Goal: Information Seeking & Learning: Learn about a topic

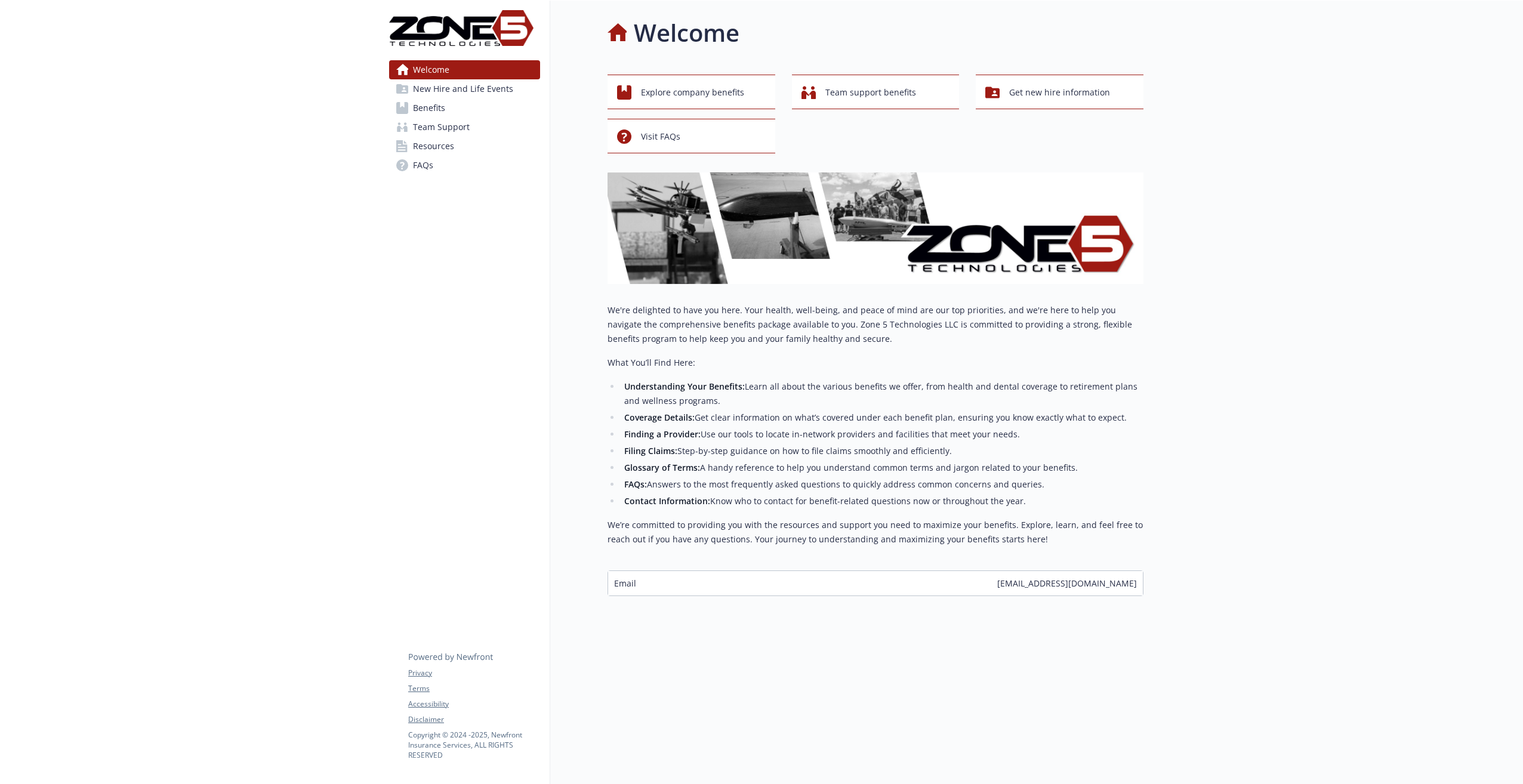
click at [447, 92] on span "New Hire and Life Events" at bounding box center [463, 88] width 100 height 19
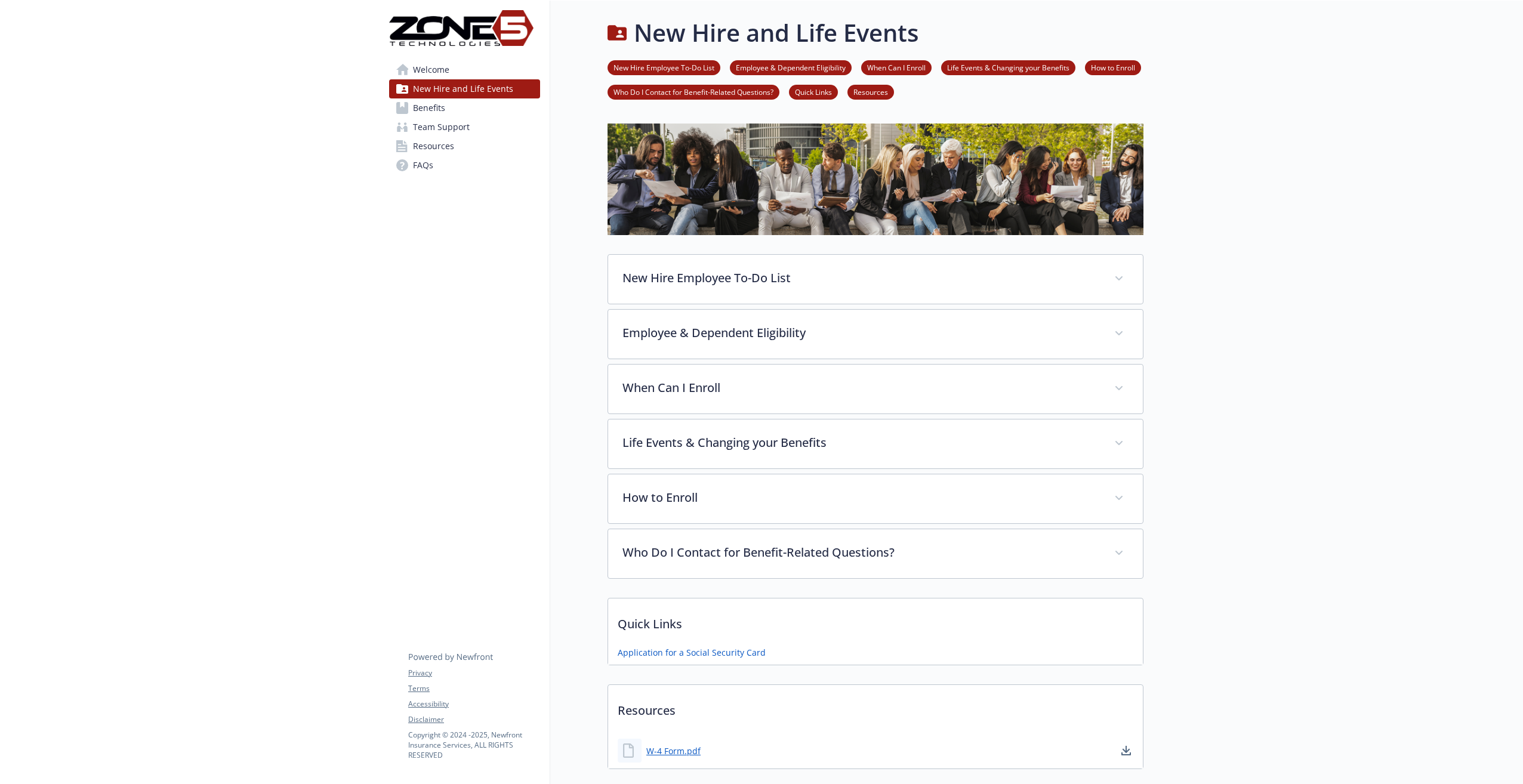
click at [436, 170] on link "FAQs" at bounding box center [464, 165] width 151 height 19
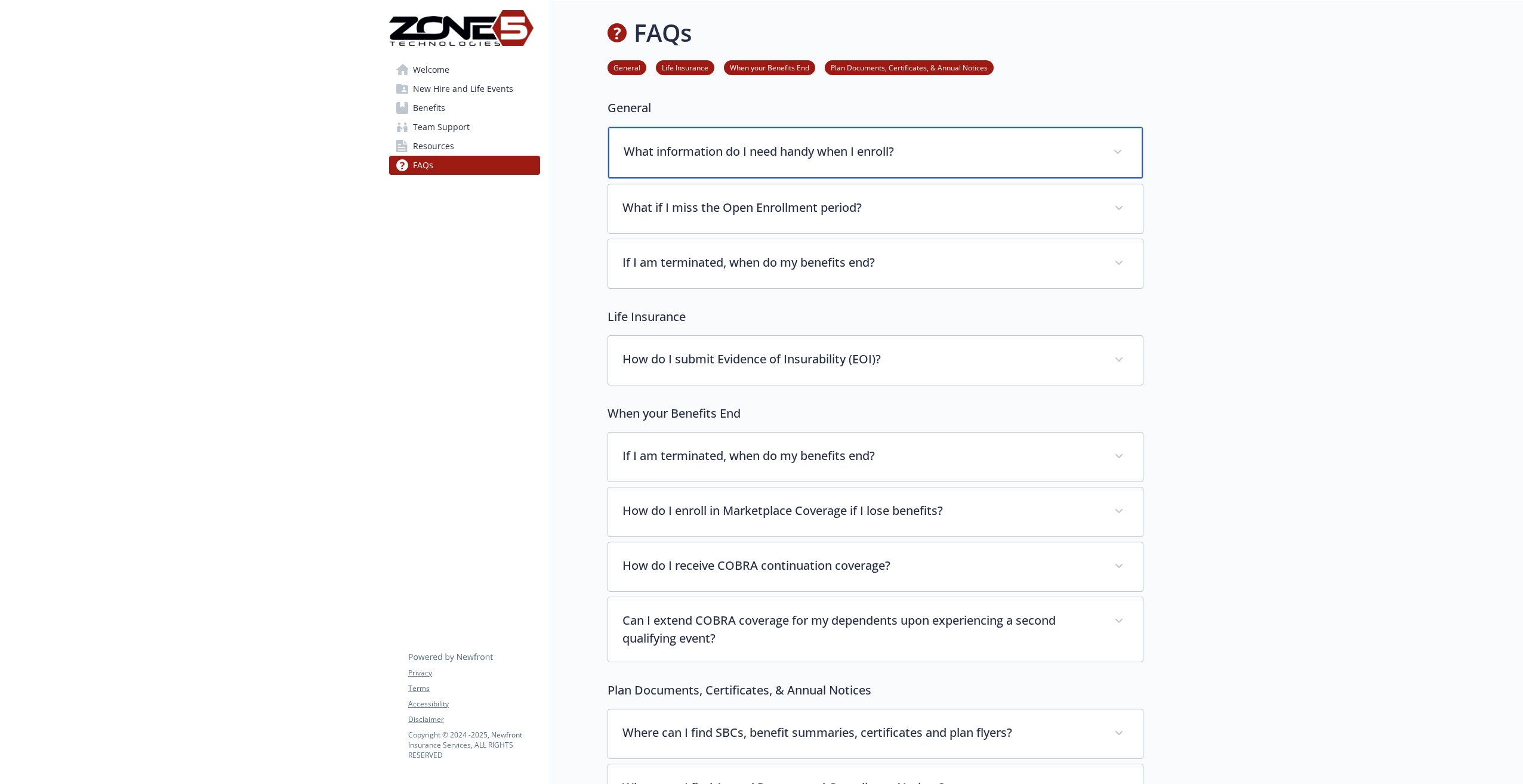
click at [786, 168] on div "What information do I need handy when I enroll?" at bounding box center [875, 153] width 535 height 51
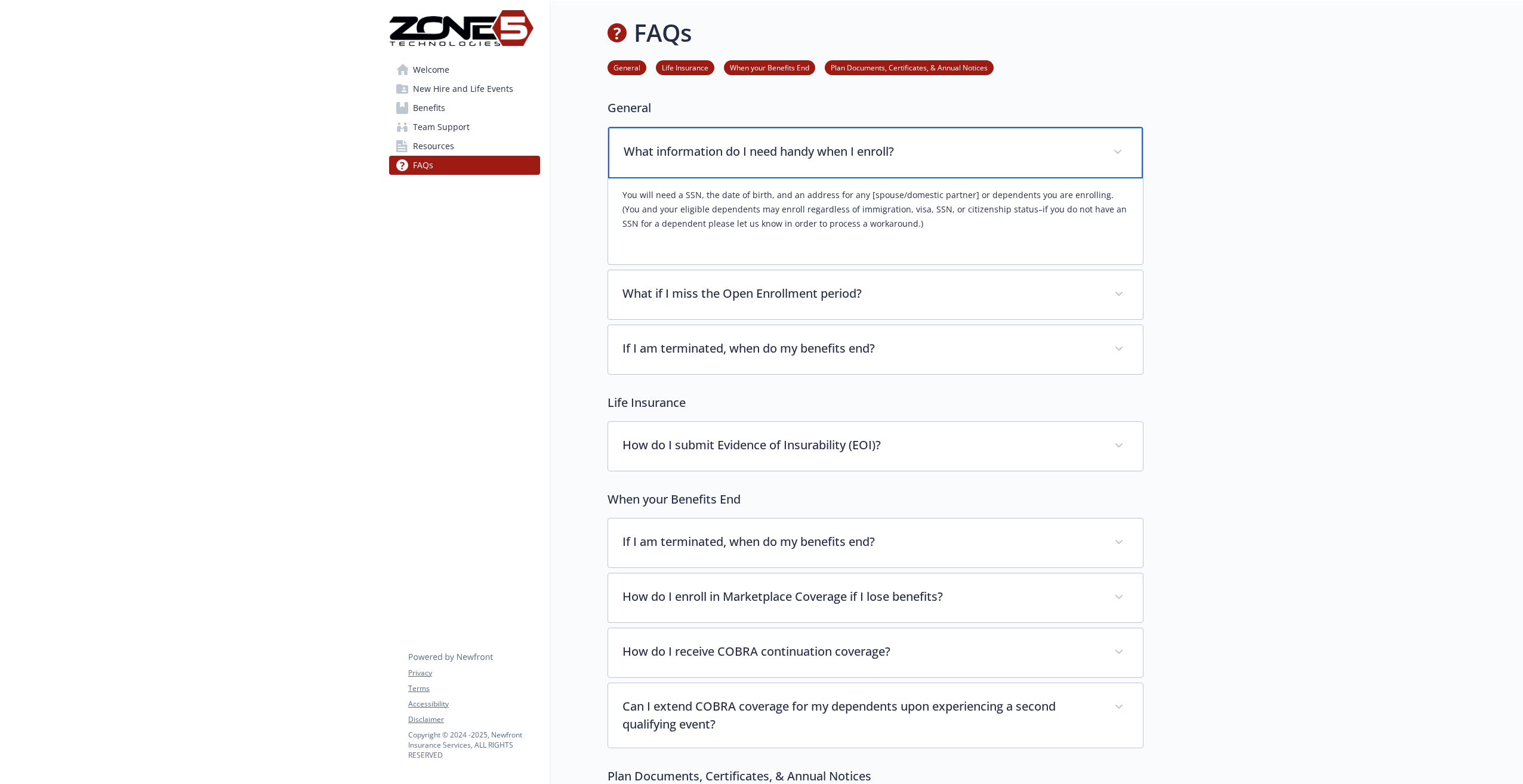
click at [786, 168] on div "What information do I need handy when I enroll?" at bounding box center [875, 153] width 535 height 51
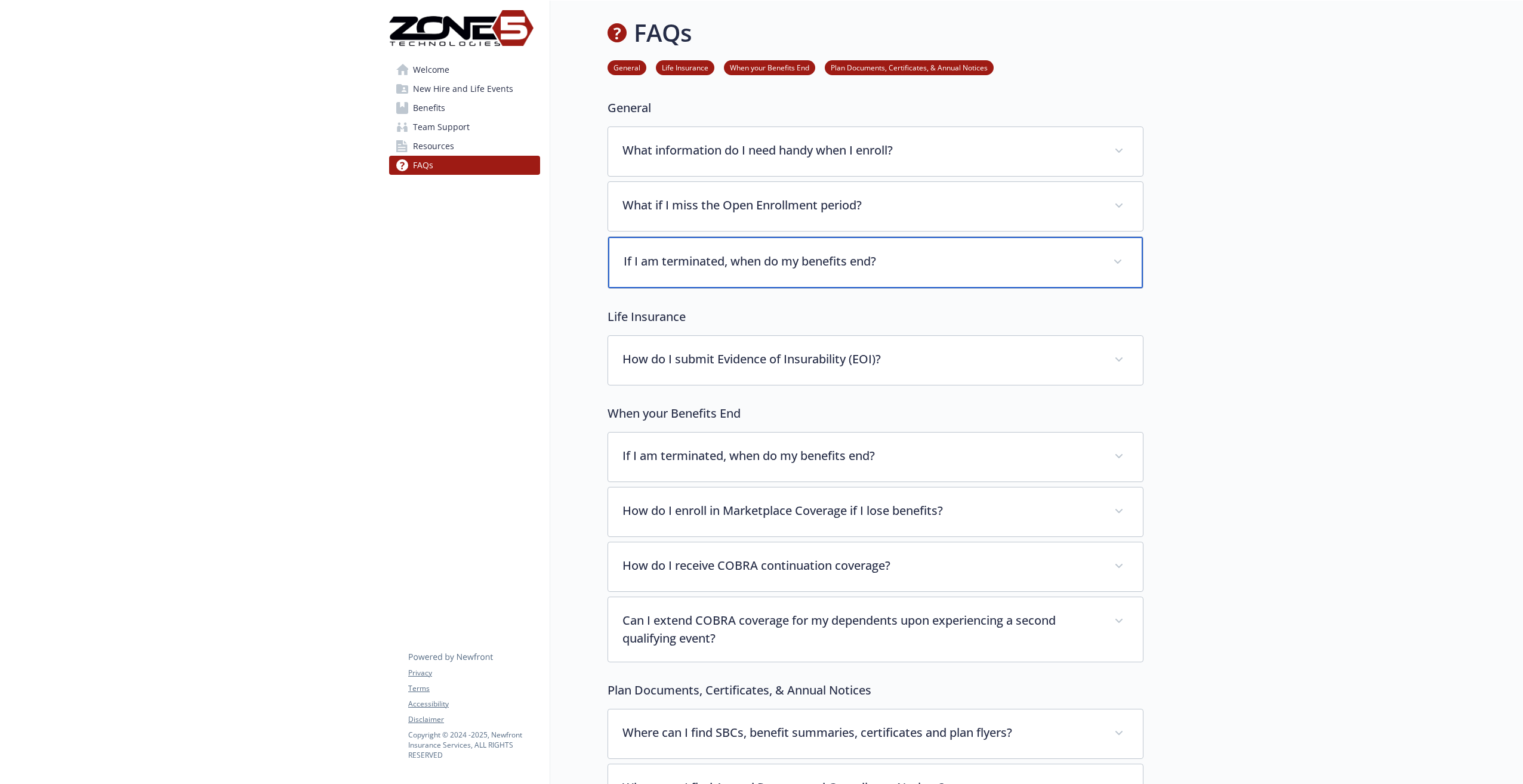
click at [755, 271] on div "If I am terminated, when do my benefits end?" at bounding box center [875, 263] width 535 height 51
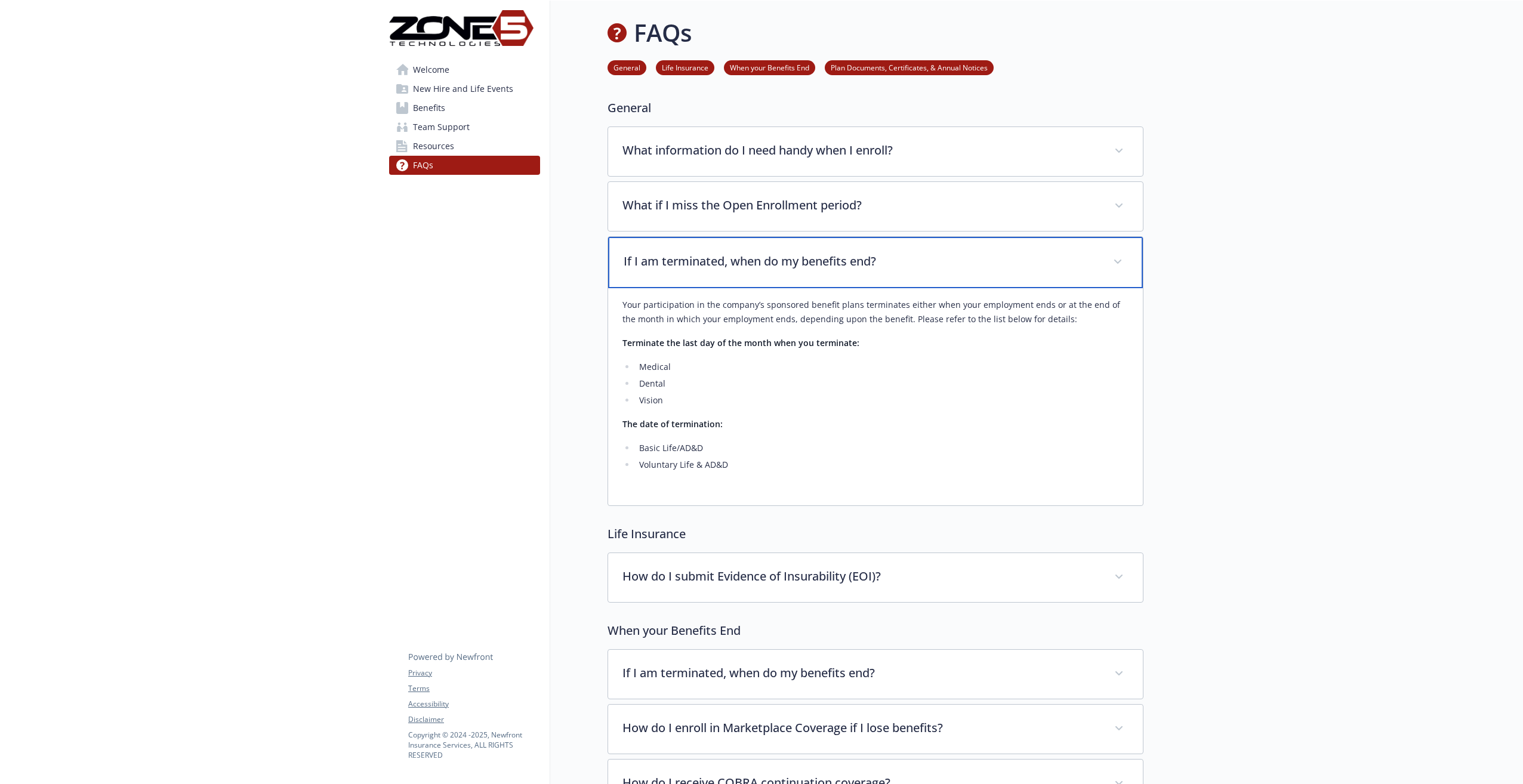
click at [749, 266] on p "If I am terminated, when do my benefits end?" at bounding box center [862, 261] width 475 height 18
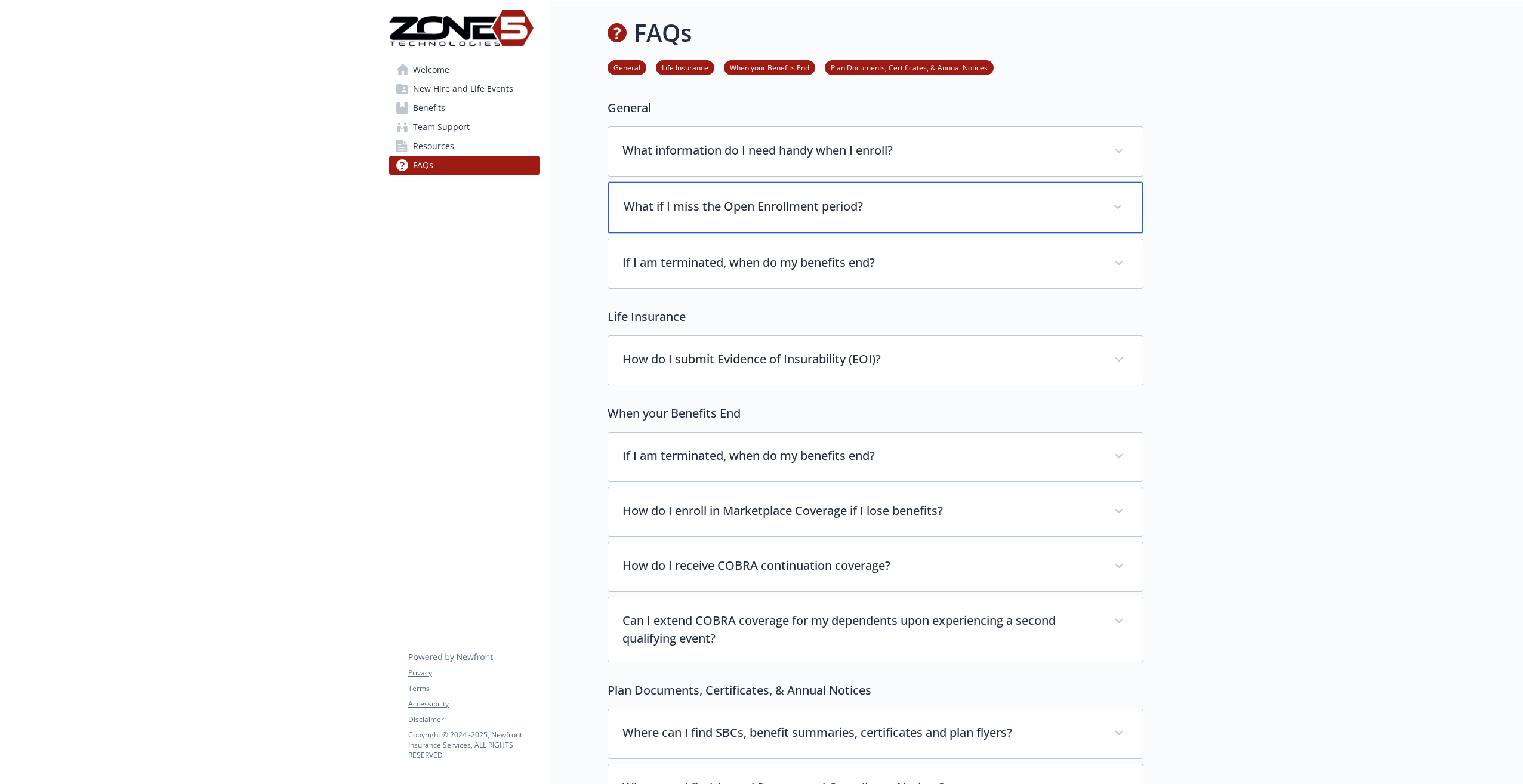
click at [743, 211] on p "What if I miss the Open Enrollment period?" at bounding box center [862, 206] width 475 height 18
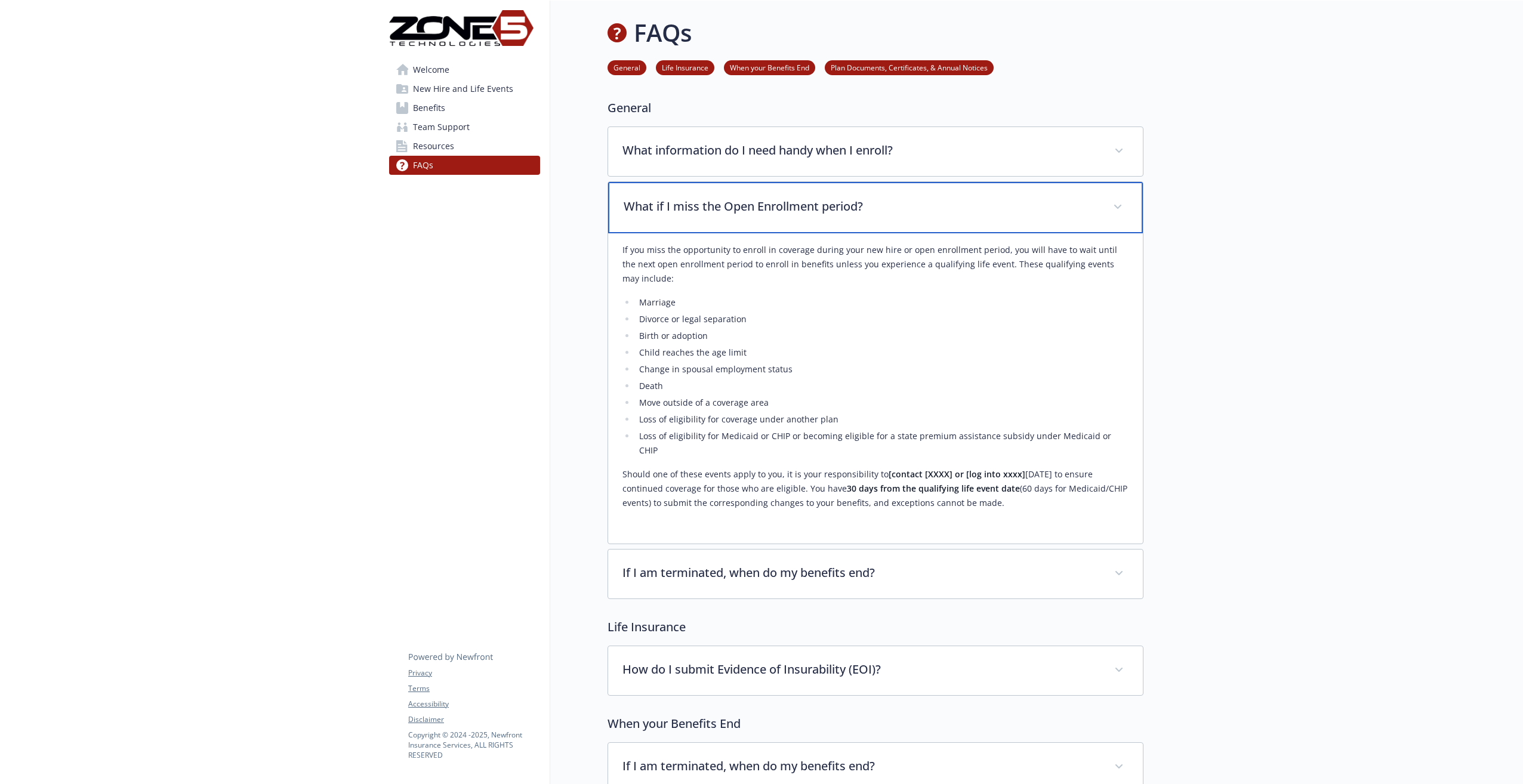
click at [743, 211] on p "What if I miss the Open Enrollment period?" at bounding box center [862, 206] width 475 height 18
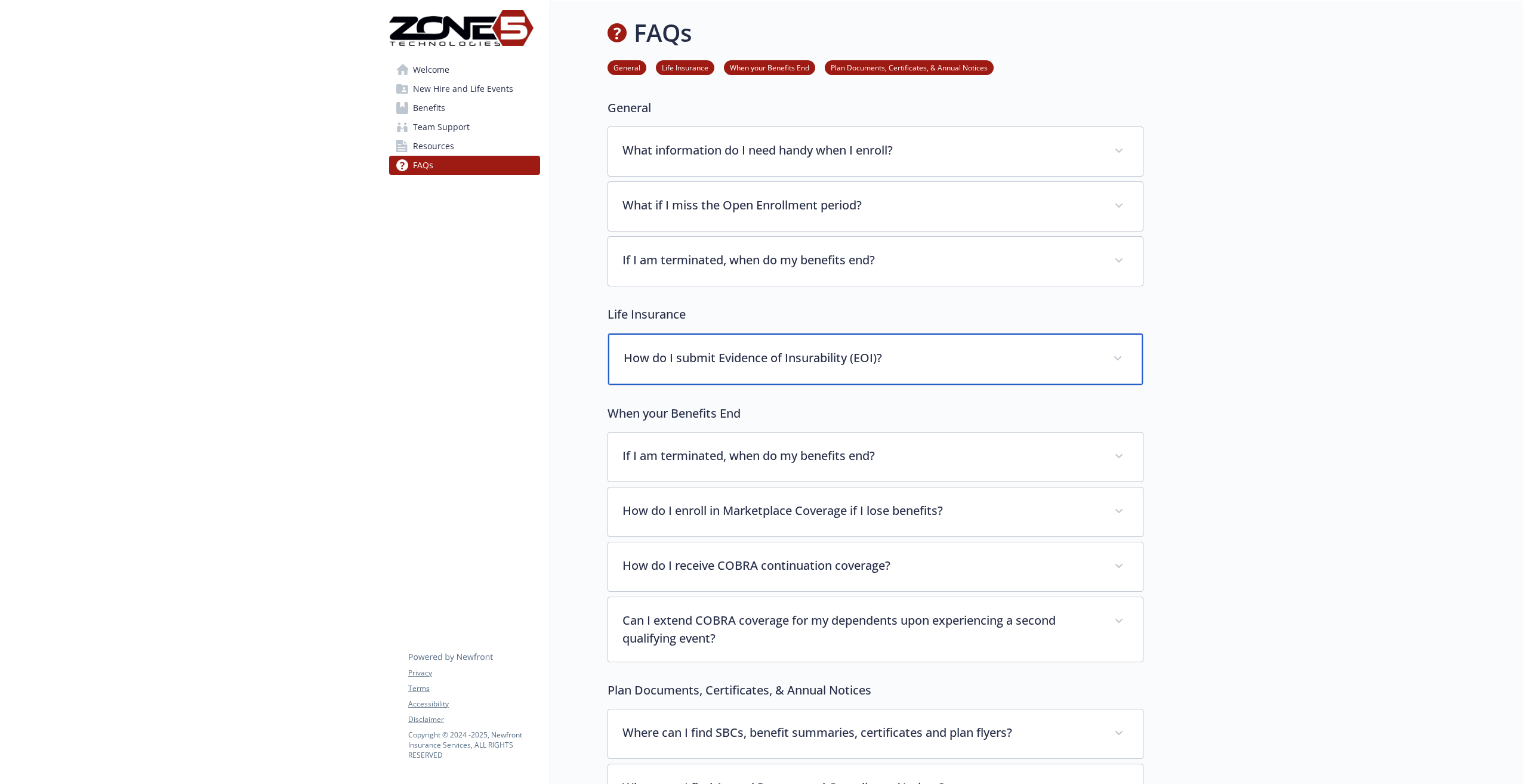
click at [718, 355] on p "How do I submit Evidence of Insurability (EOI)?" at bounding box center [862, 358] width 475 height 18
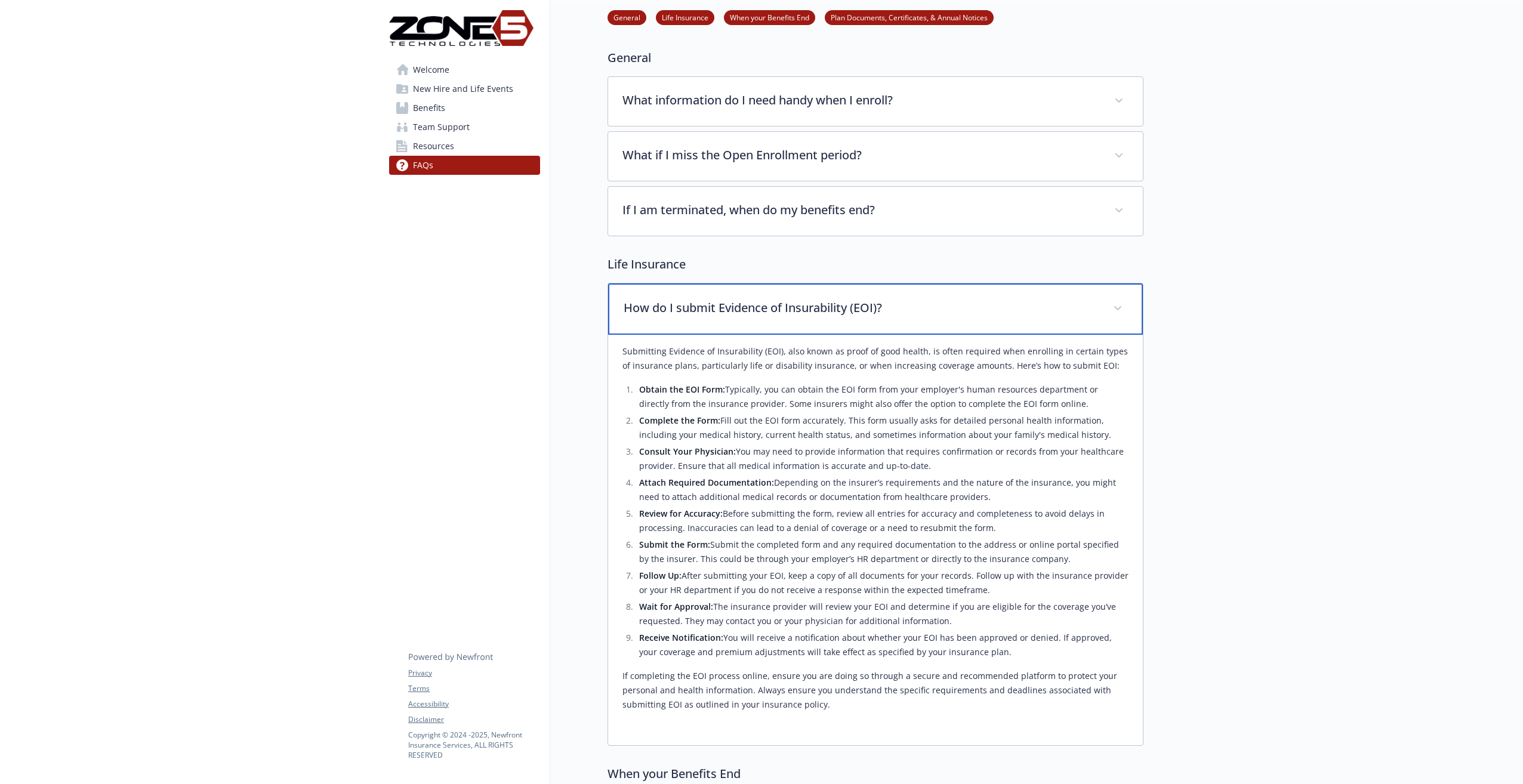
scroll to position [119, 0]
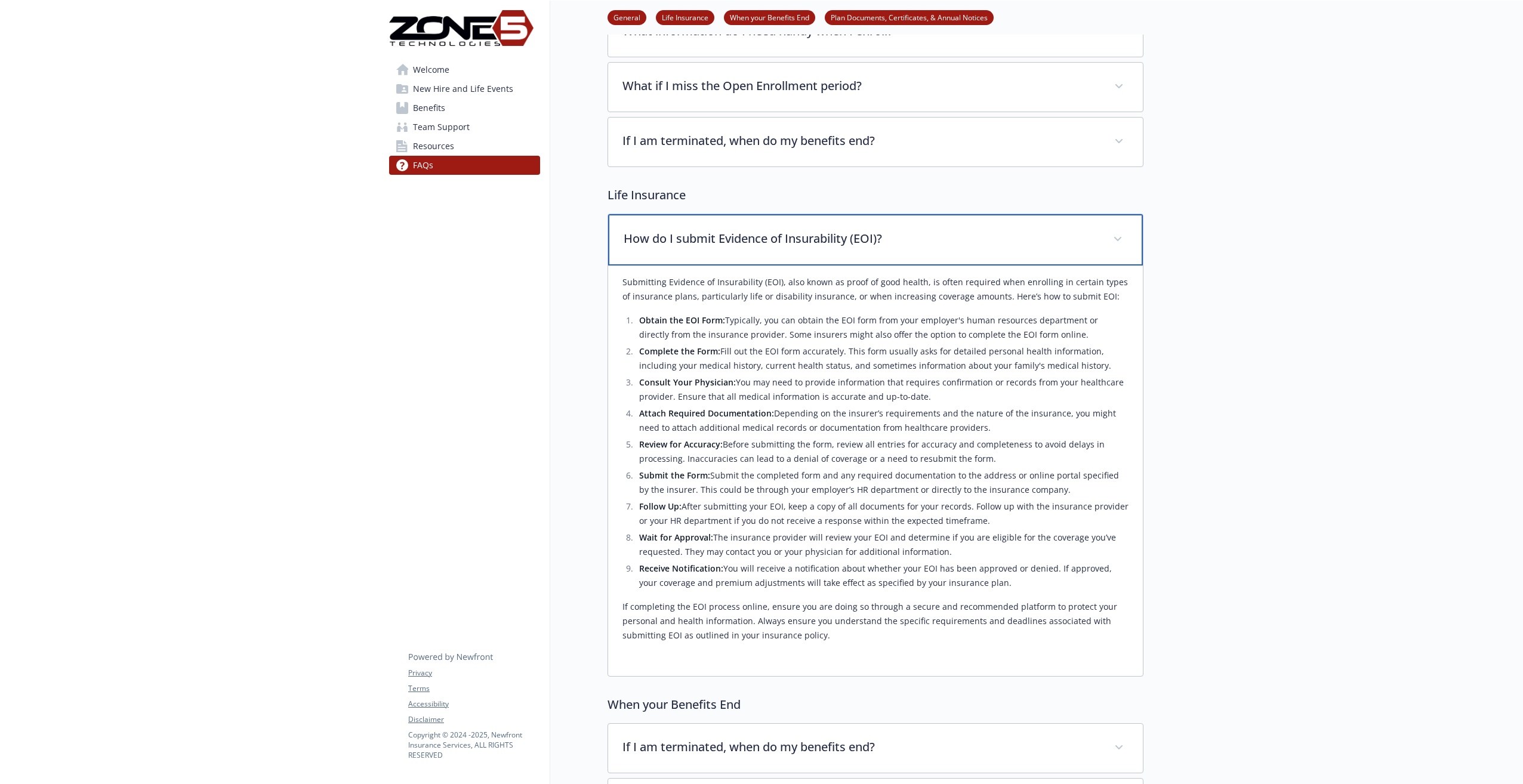
click at [747, 252] on div "How do I submit Evidence of Insurability (EOI)?" at bounding box center [875, 240] width 535 height 51
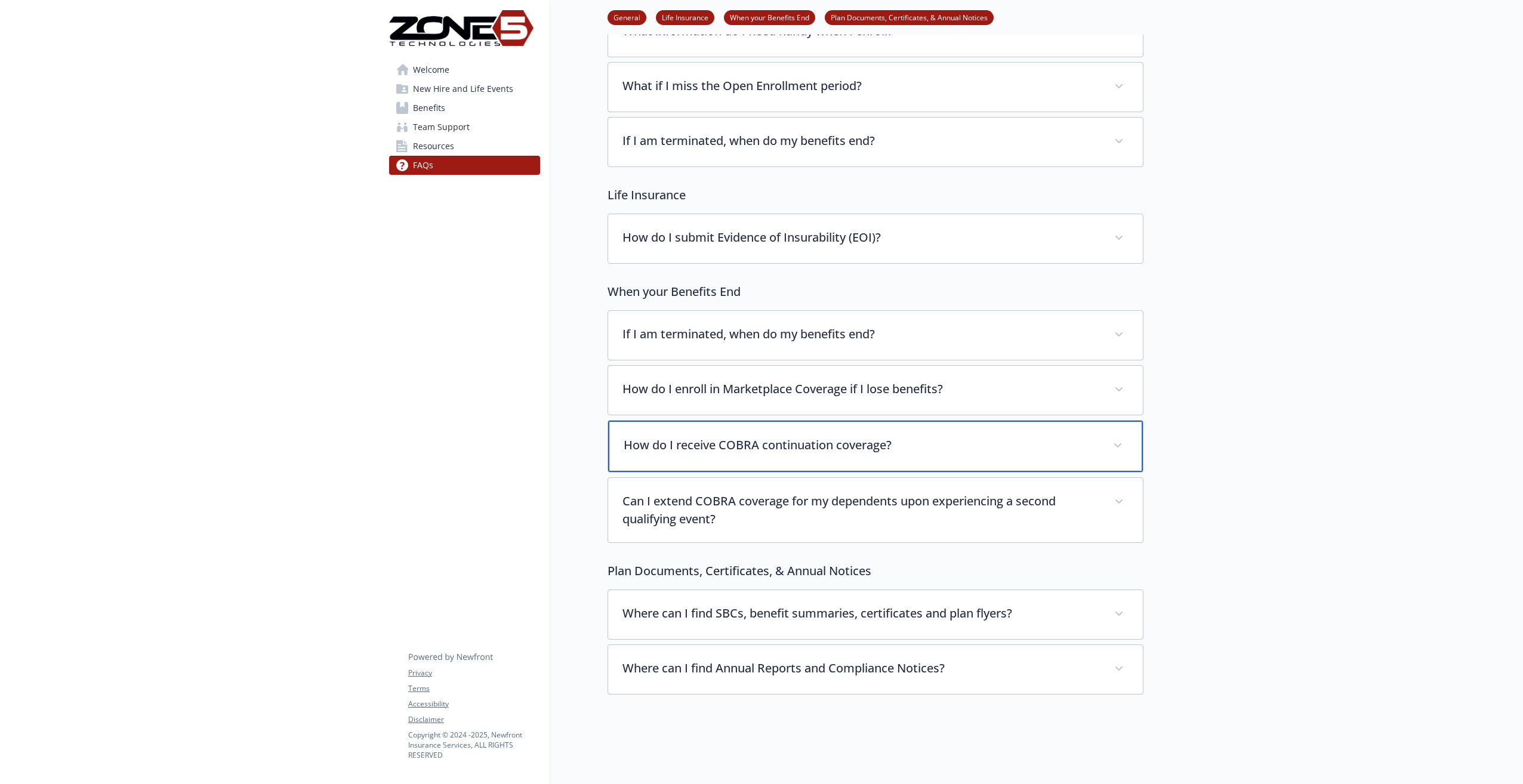
click at [711, 447] on p "How do I receive COBRA continuation coverage?" at bounding box center [862, 445] width 475 height 18
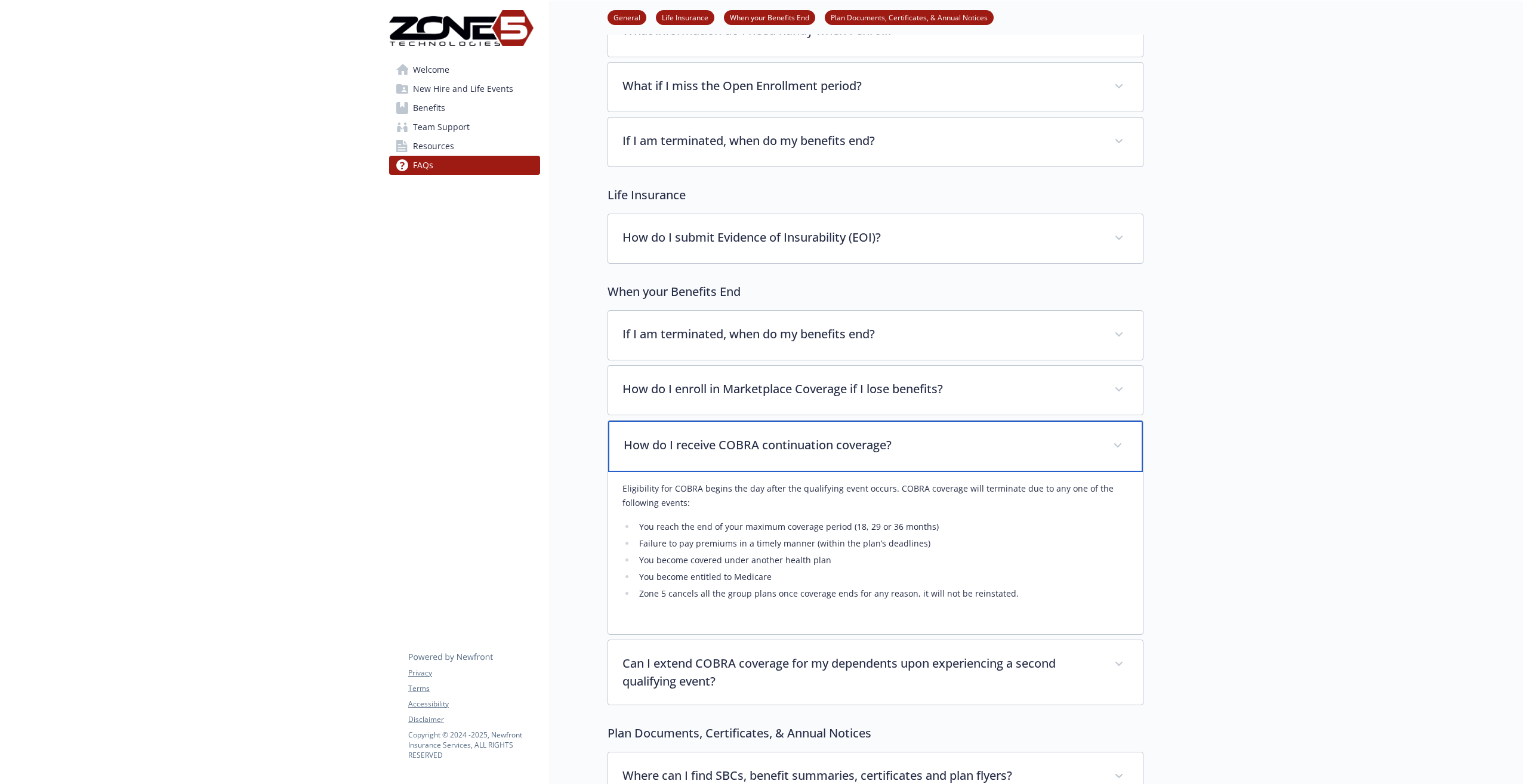
click at [711, 441] on p "How do I receive COBRA continuation coverage?" at bounding box center [862, 445] width 475 height 18
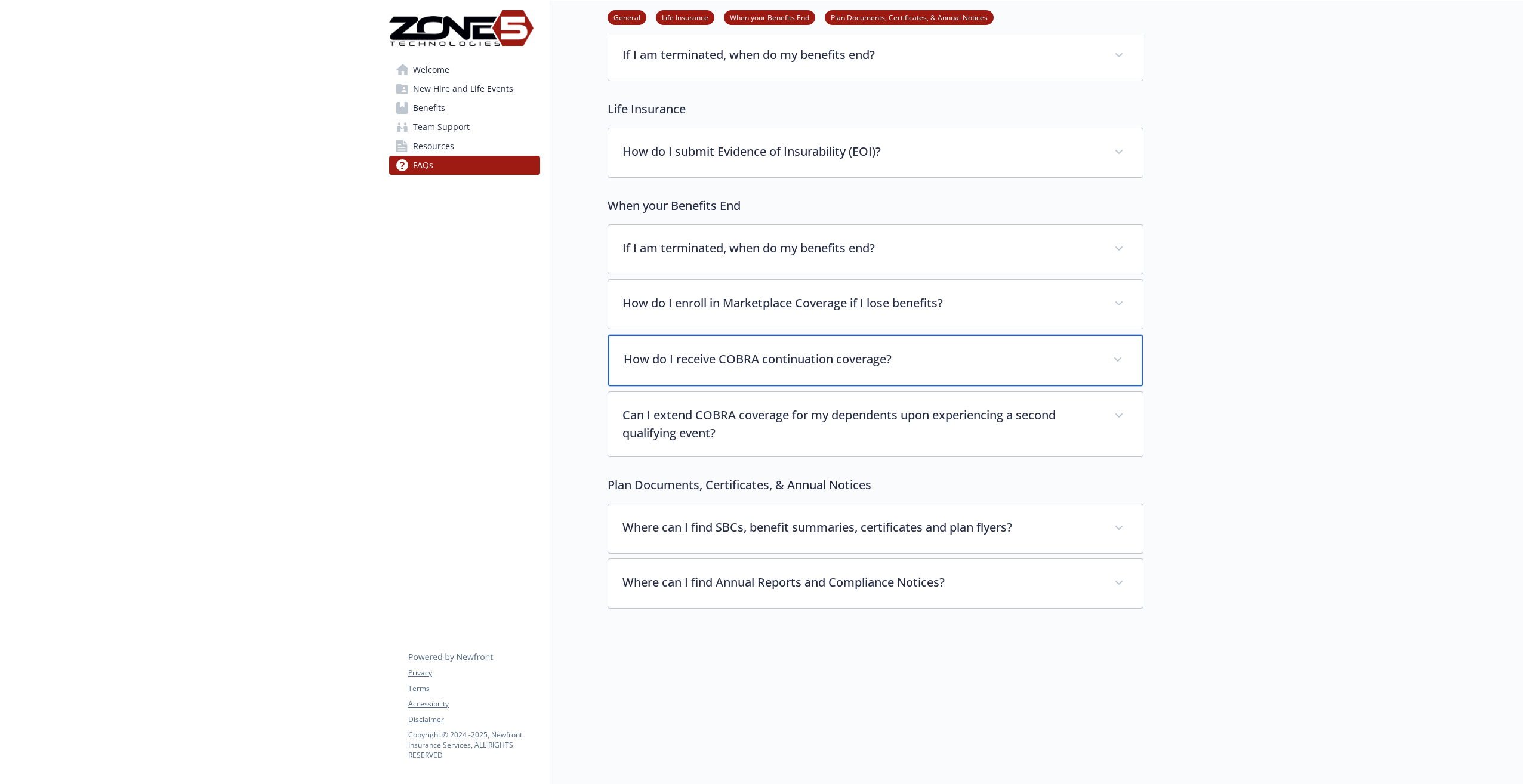
scroll to position [214, 0]
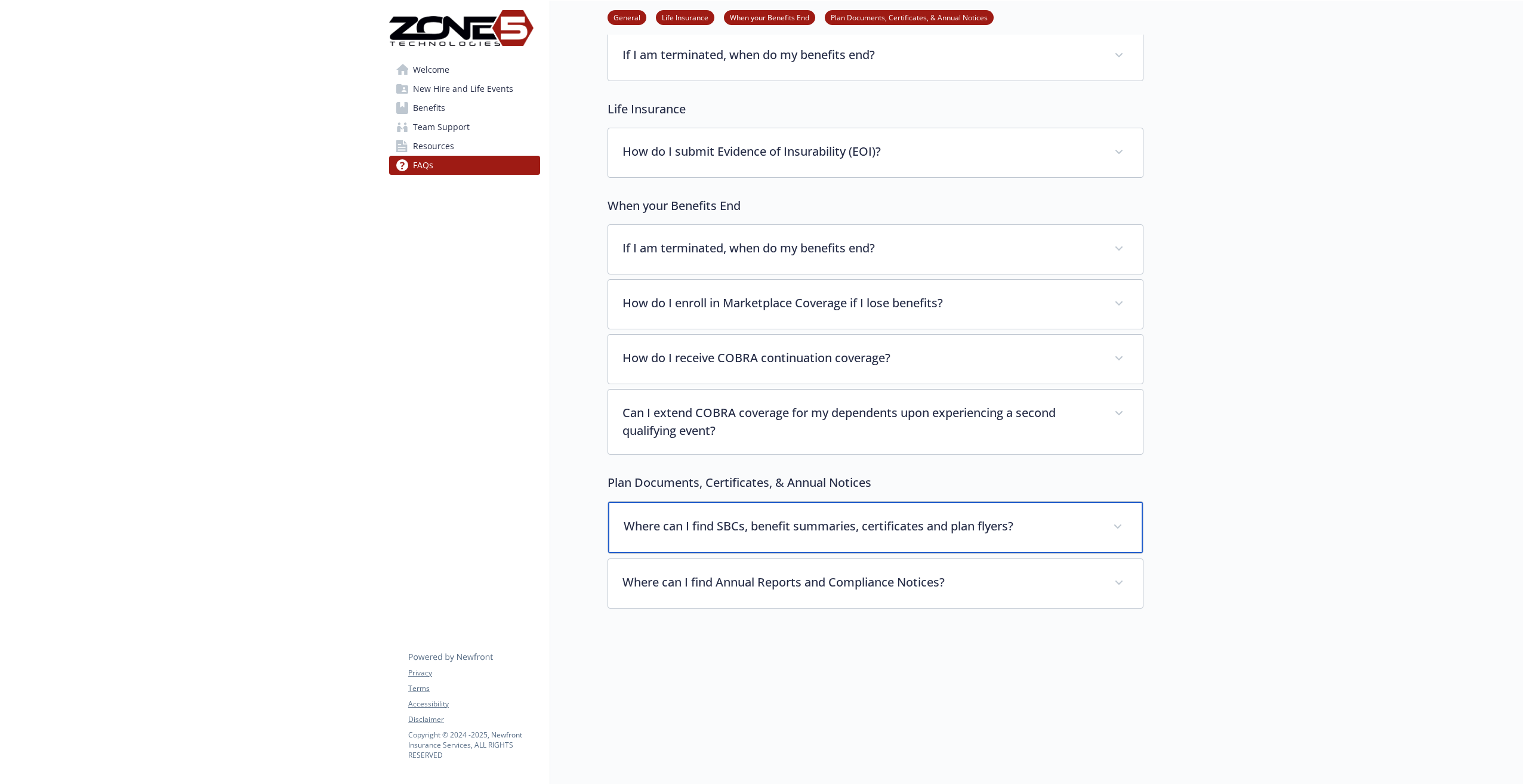
click at [778, 529] on div "Where can I find SBCs, benefit summaries, certificates and plan flyers?" at bounding box center [875, 527] width 535 height 51
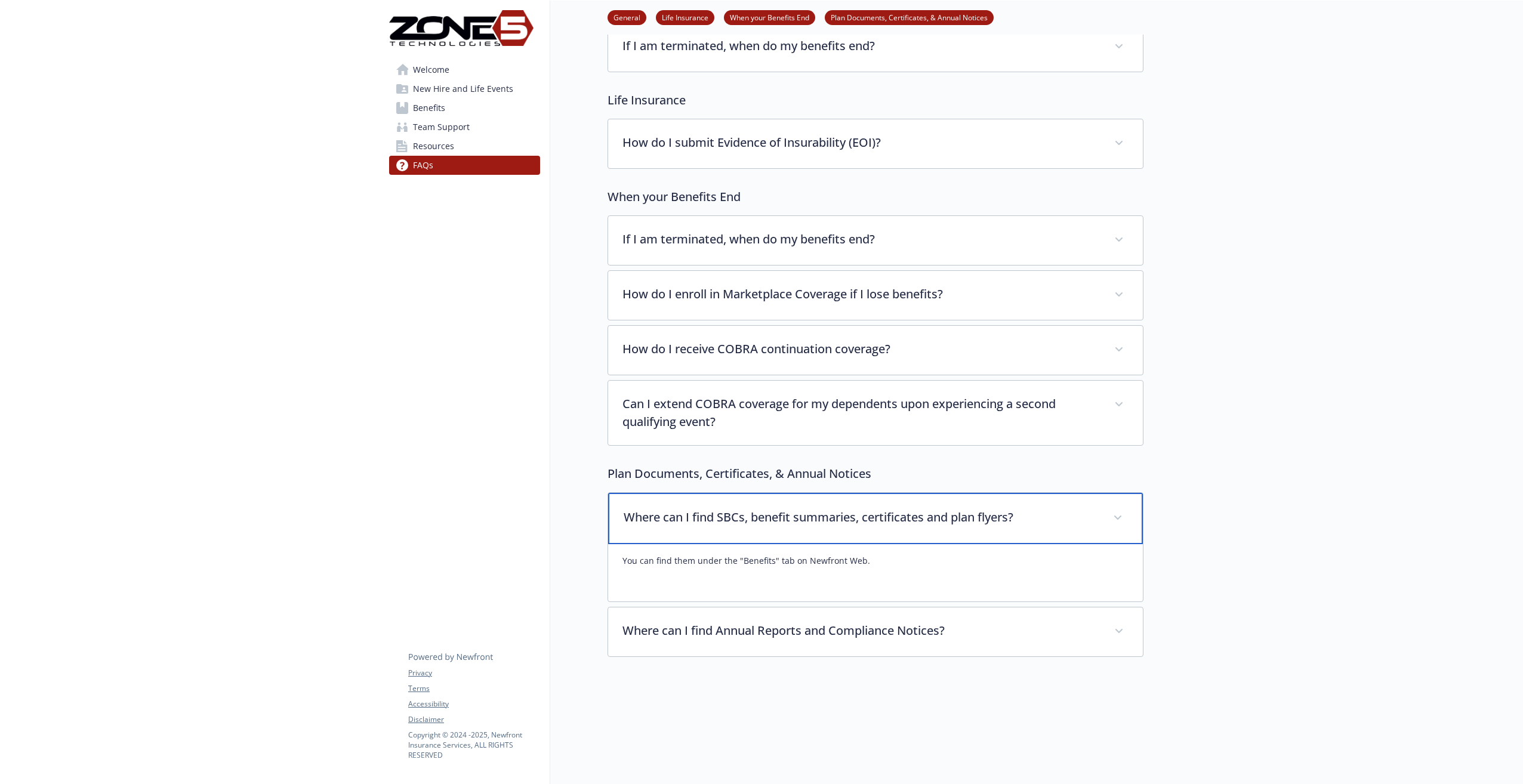
click at [778, 529] on div "Where can I find SBCs, benefit summaries, certificates and plan flyers?" at bounding box center [875, 519] width 535 height 51
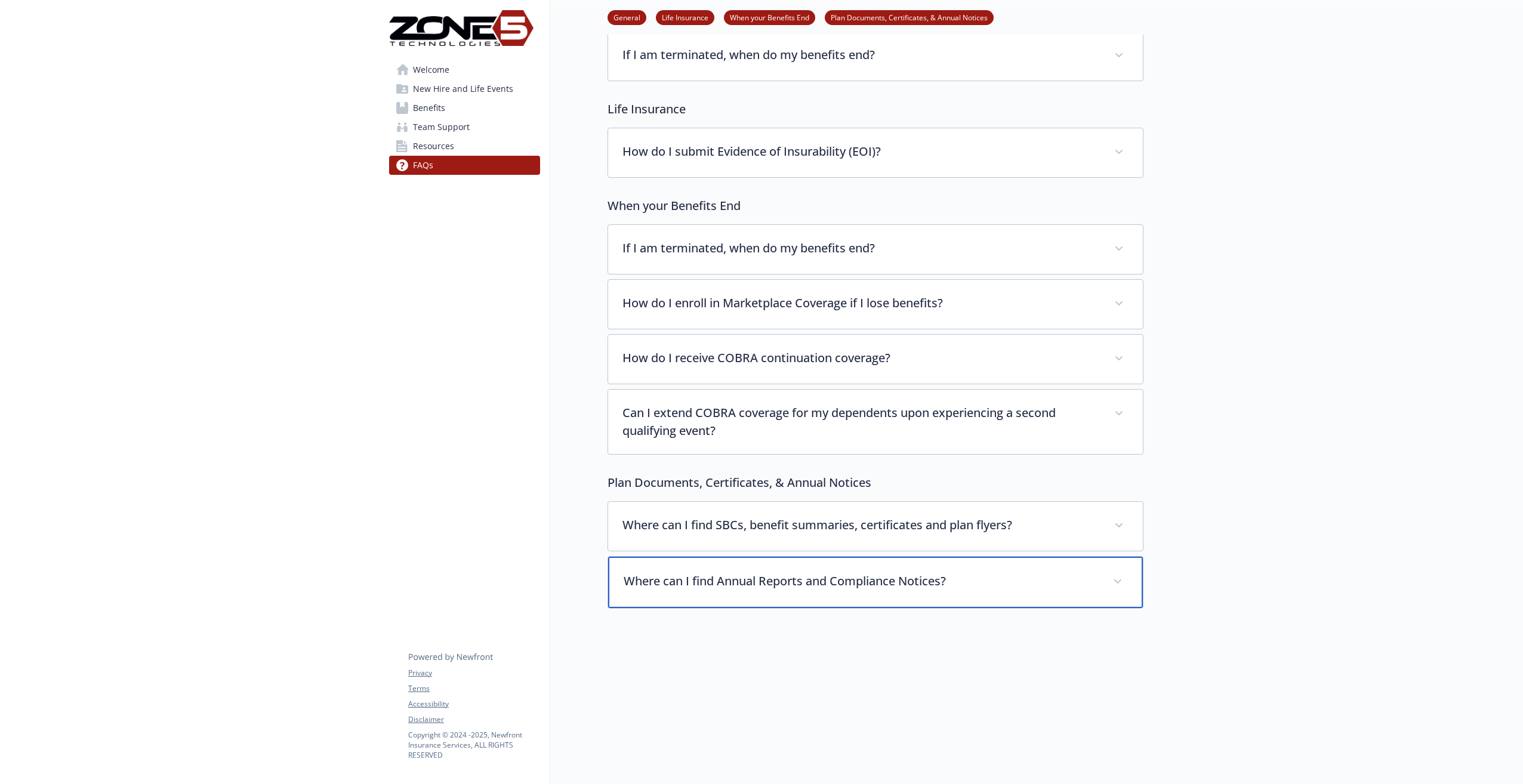
click at [767, 575] on p "Where can I find Annual Reports and Compliance Notices?" at bounding box center [862, 581] width 475 height 18
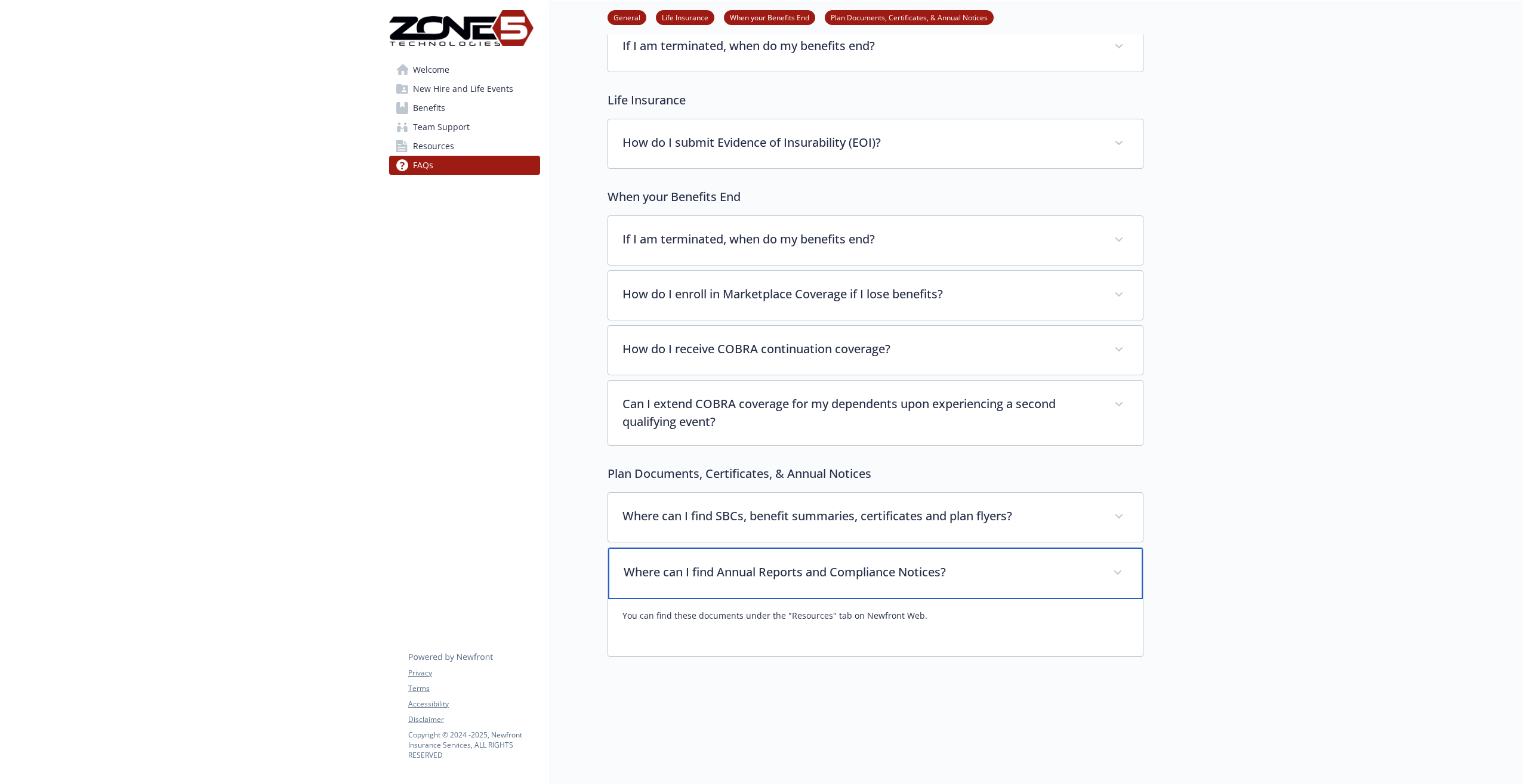
click at [767, 575] on p "Where can I find Annual Reports and Compliance Notices?" at bounding box center [862, 572] width 475 height 18
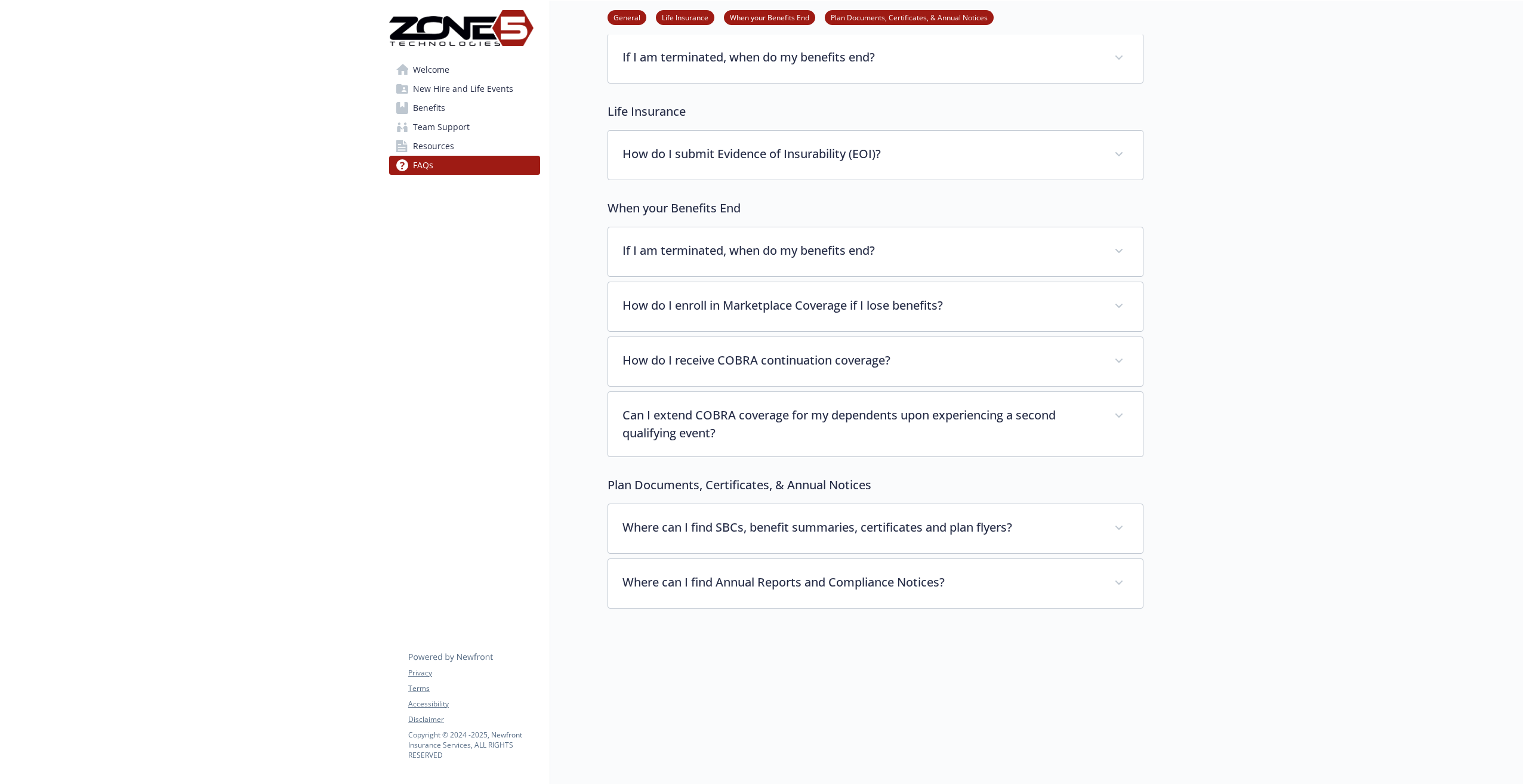
scroll to position [9, 0]
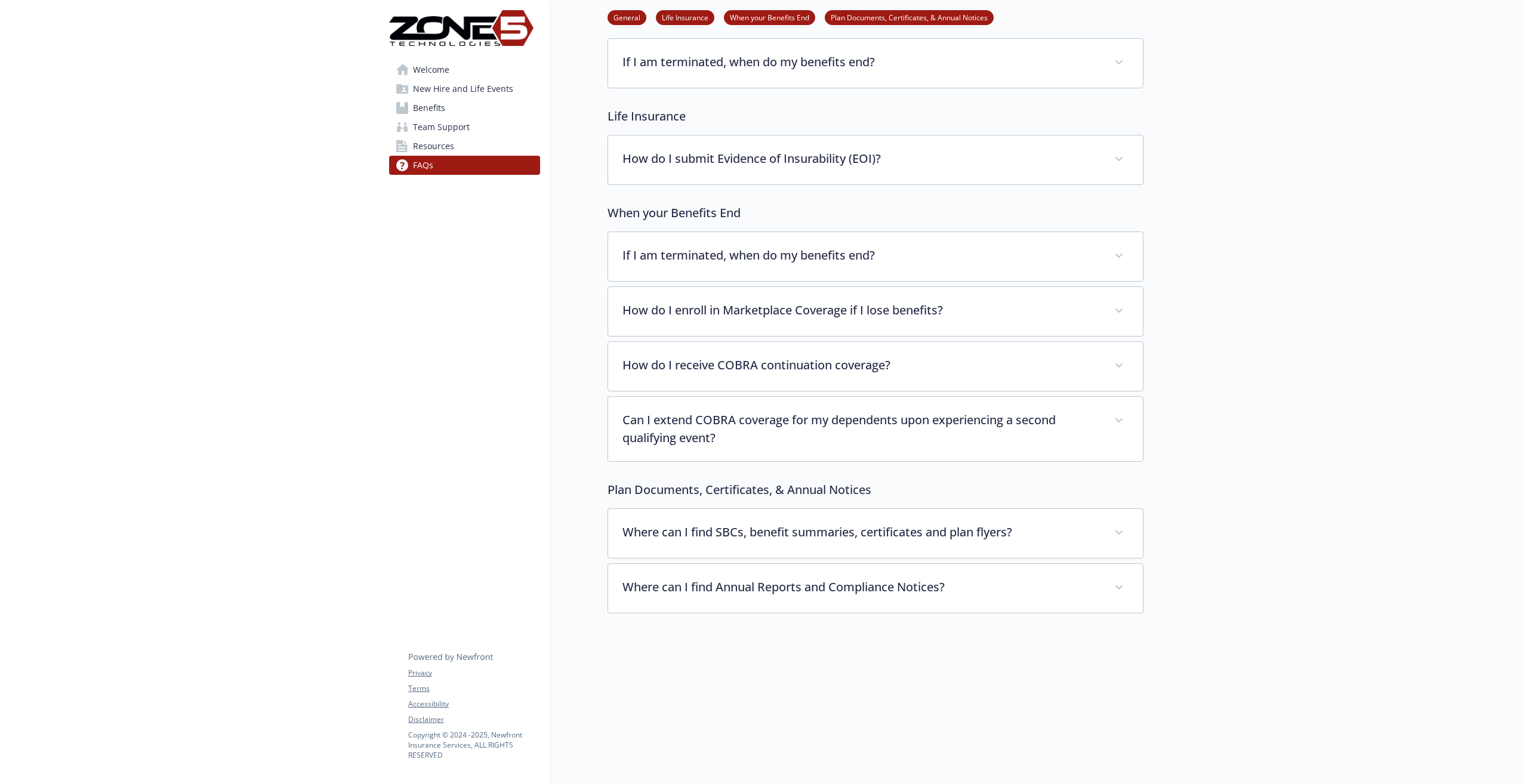
click at [454, 114] on link "Benefits" at bounding box center [464, 108] width 151 height 19
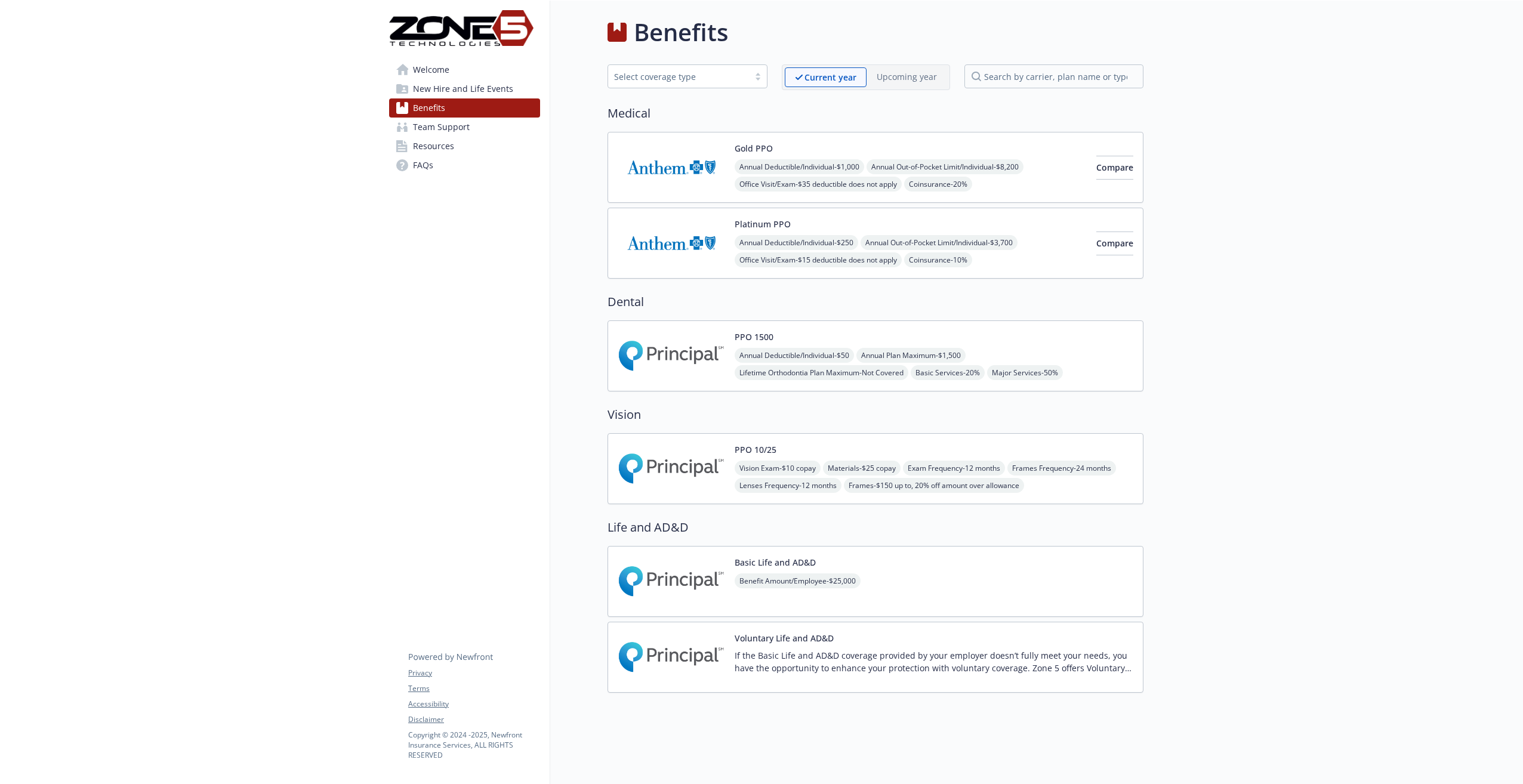
click at [775, 580] on div "Benefit Amount/Employee - $25,000" at bounding box center [797, 590] width 126 height 34
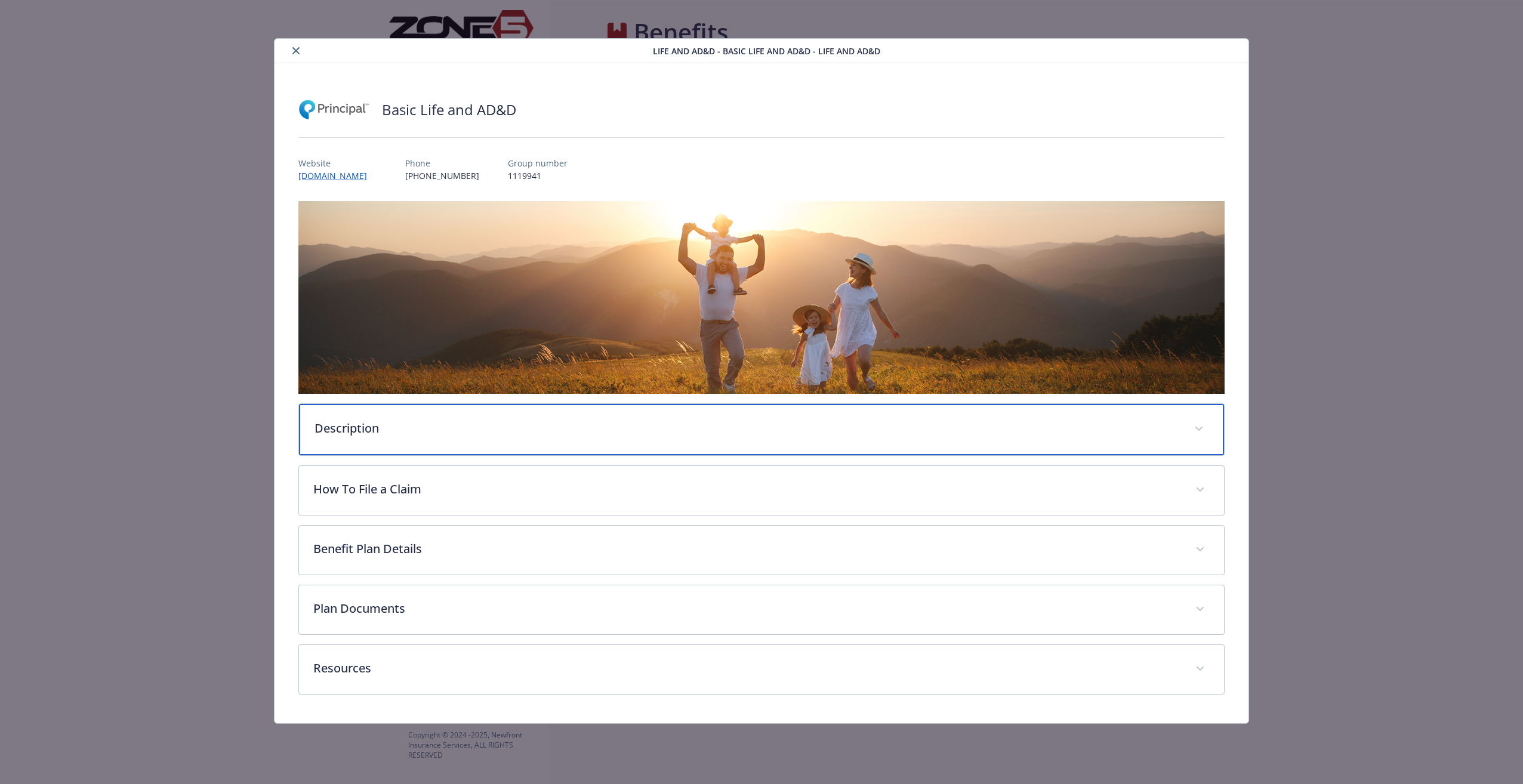
click at [370, 444] on div "Description" at bounding box center [761, 430] width 924 height 51
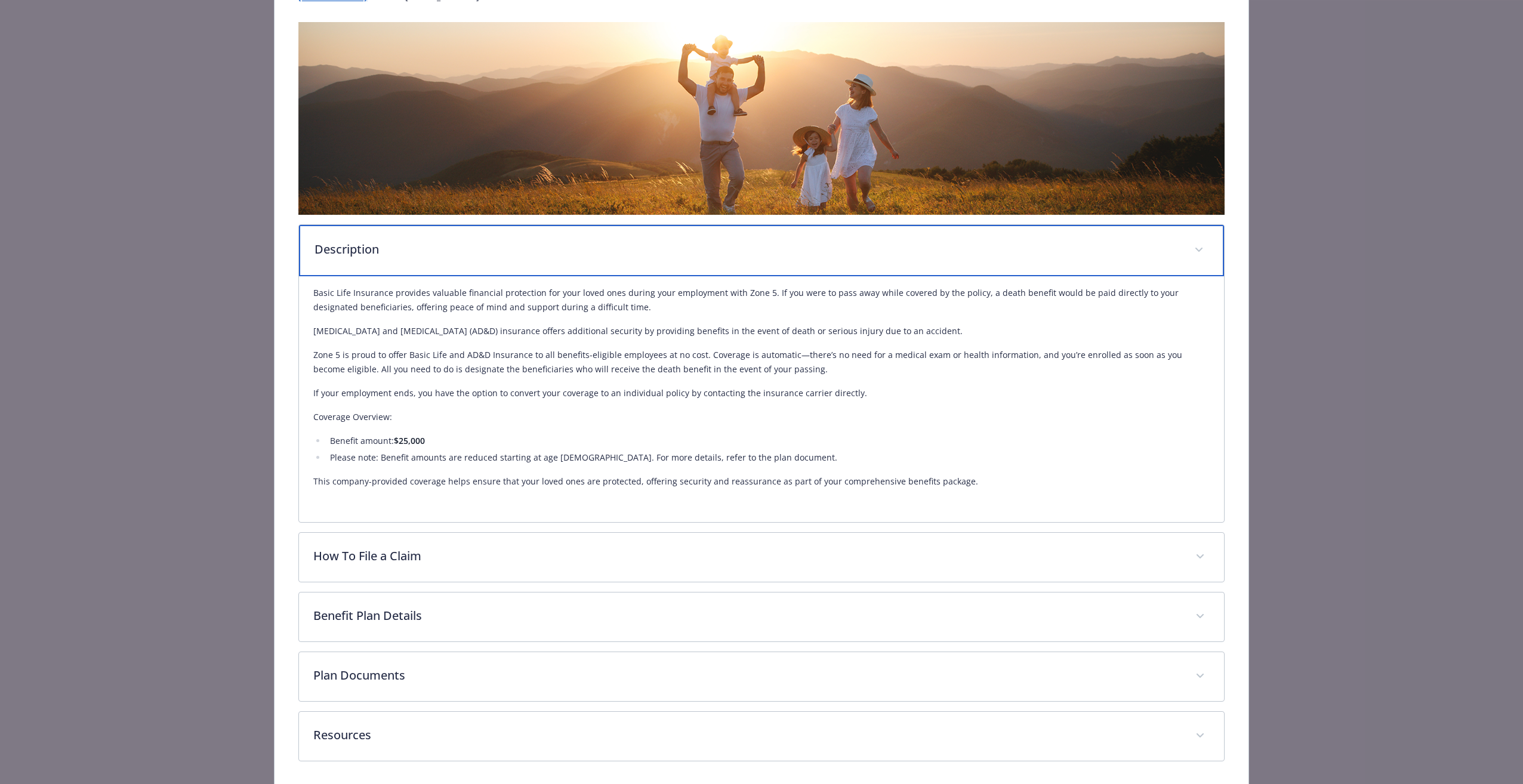
scroll to position [222, 0]
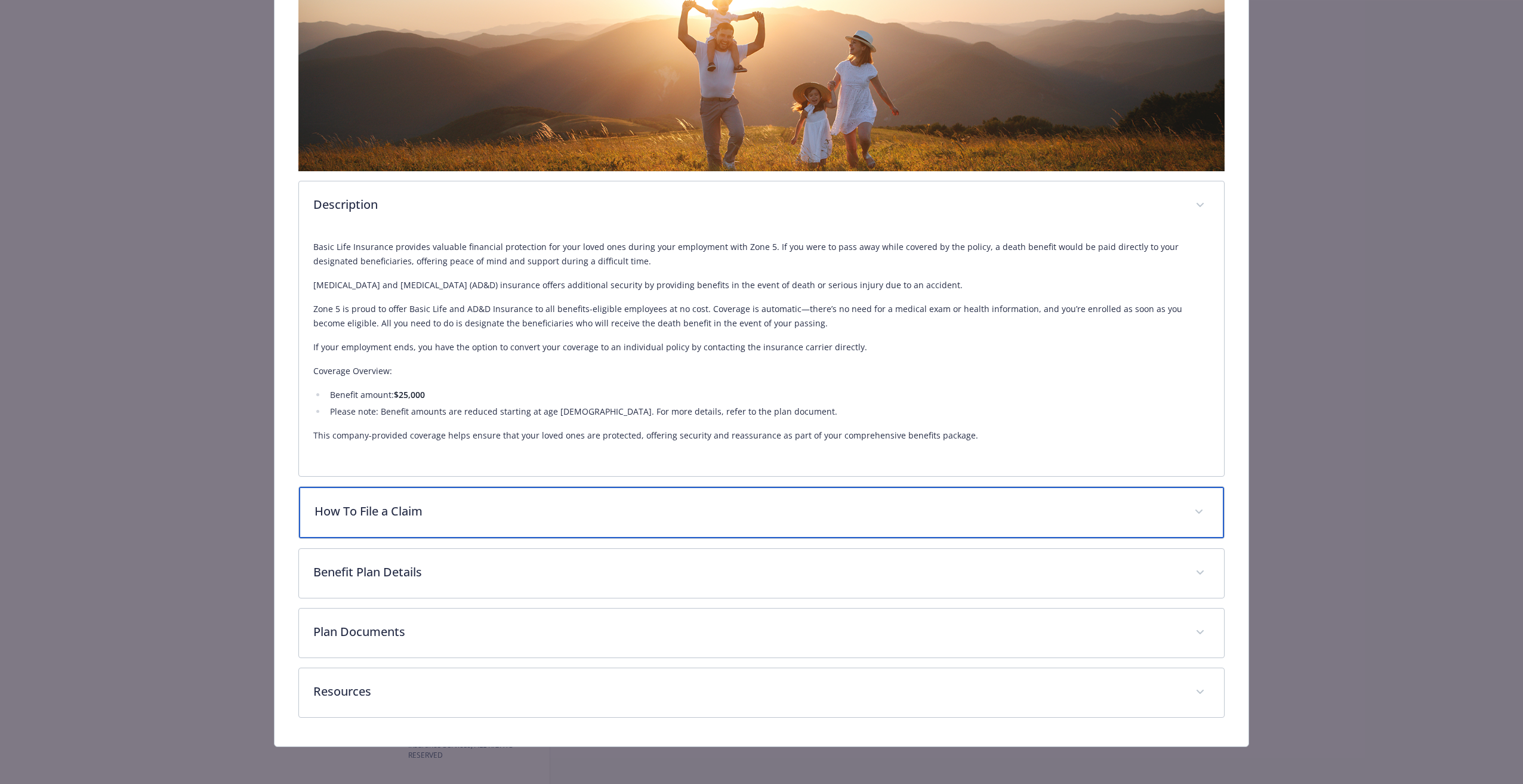
click at [392, 529] on div "How To File a Claim" at bounding box center [761, 513] width 924 height 51
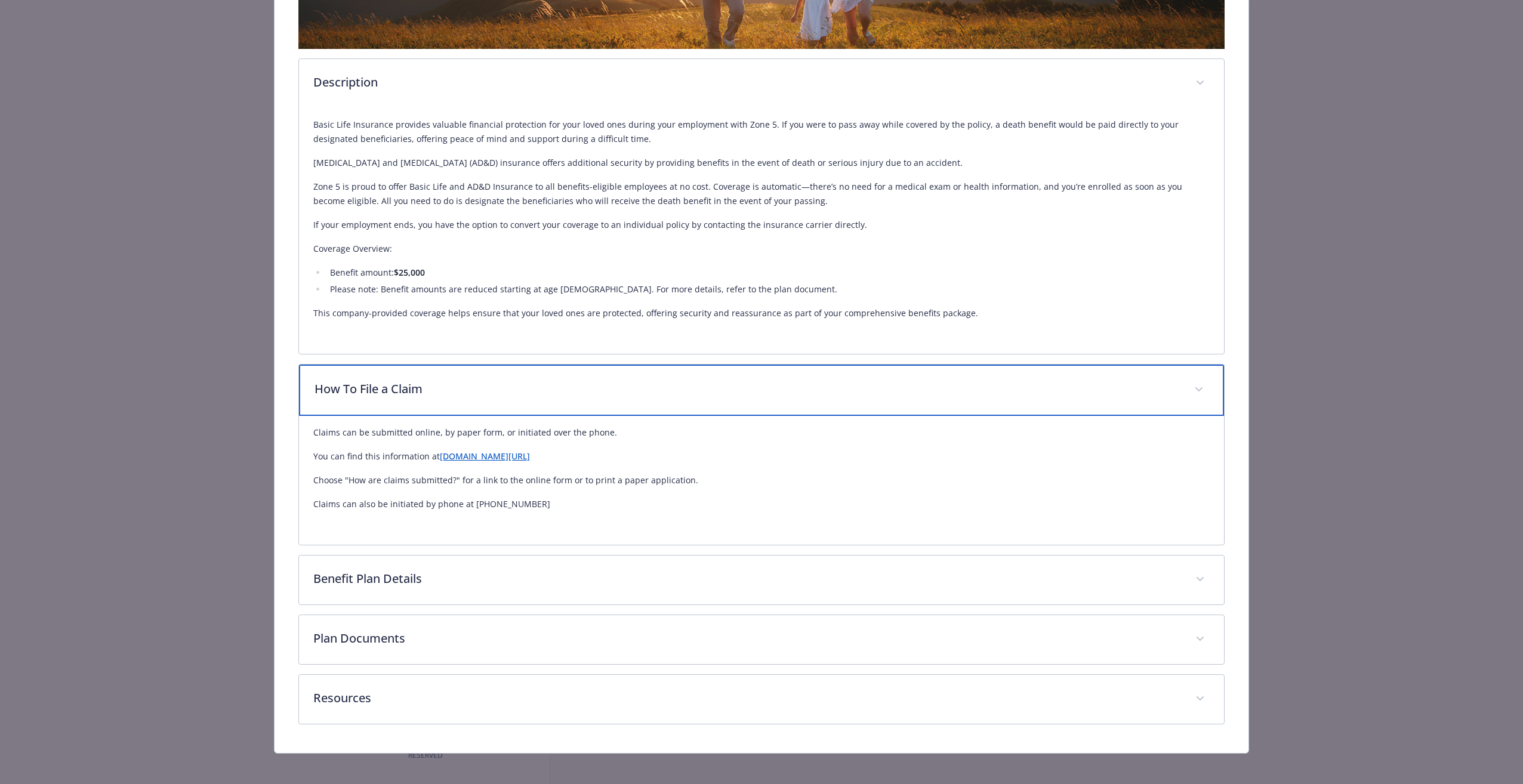
scroll to position [351, 0]
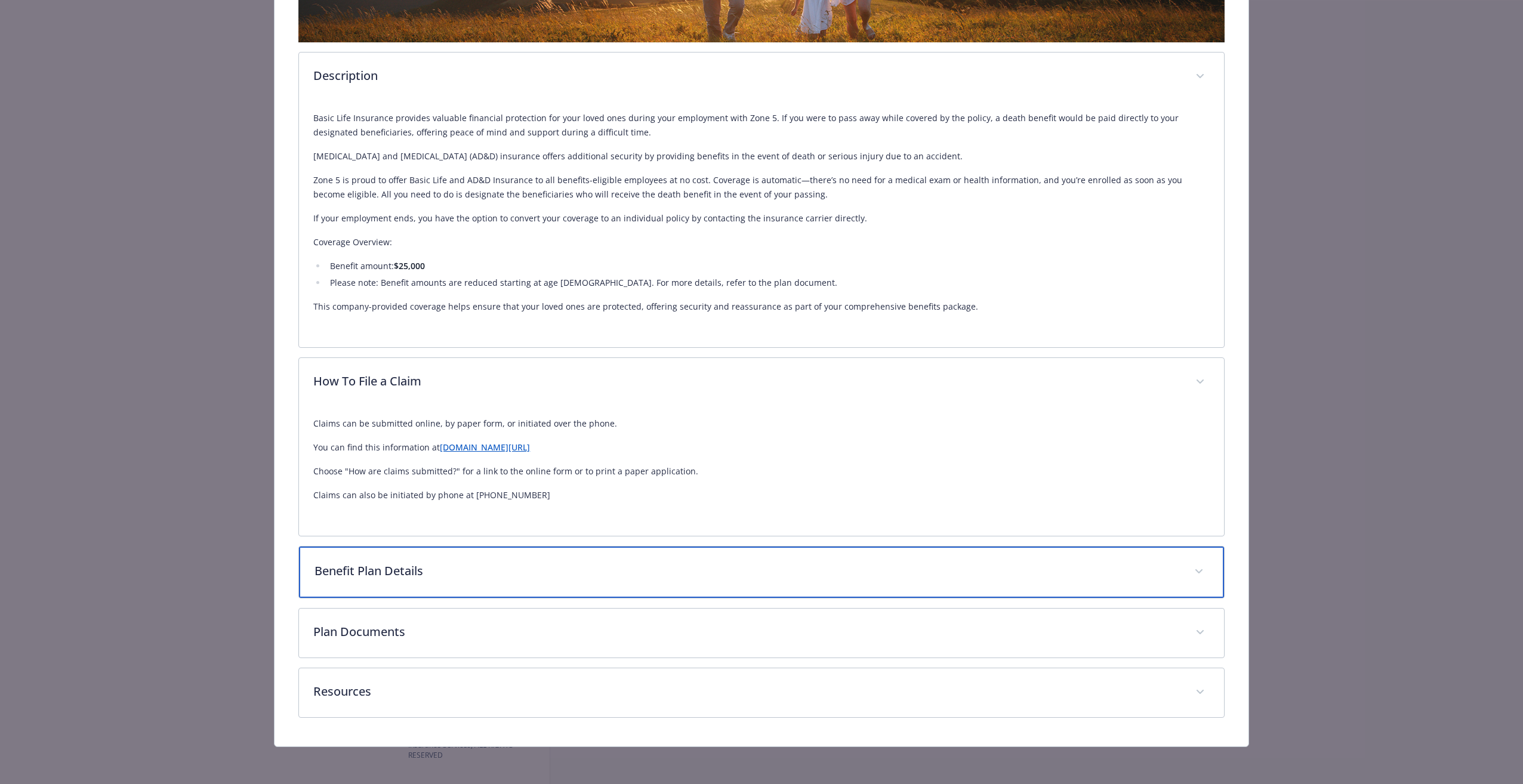
click at [390, 583] on div "Benefit Plan Details" at bounding box center [761, 572] width 924 height 51
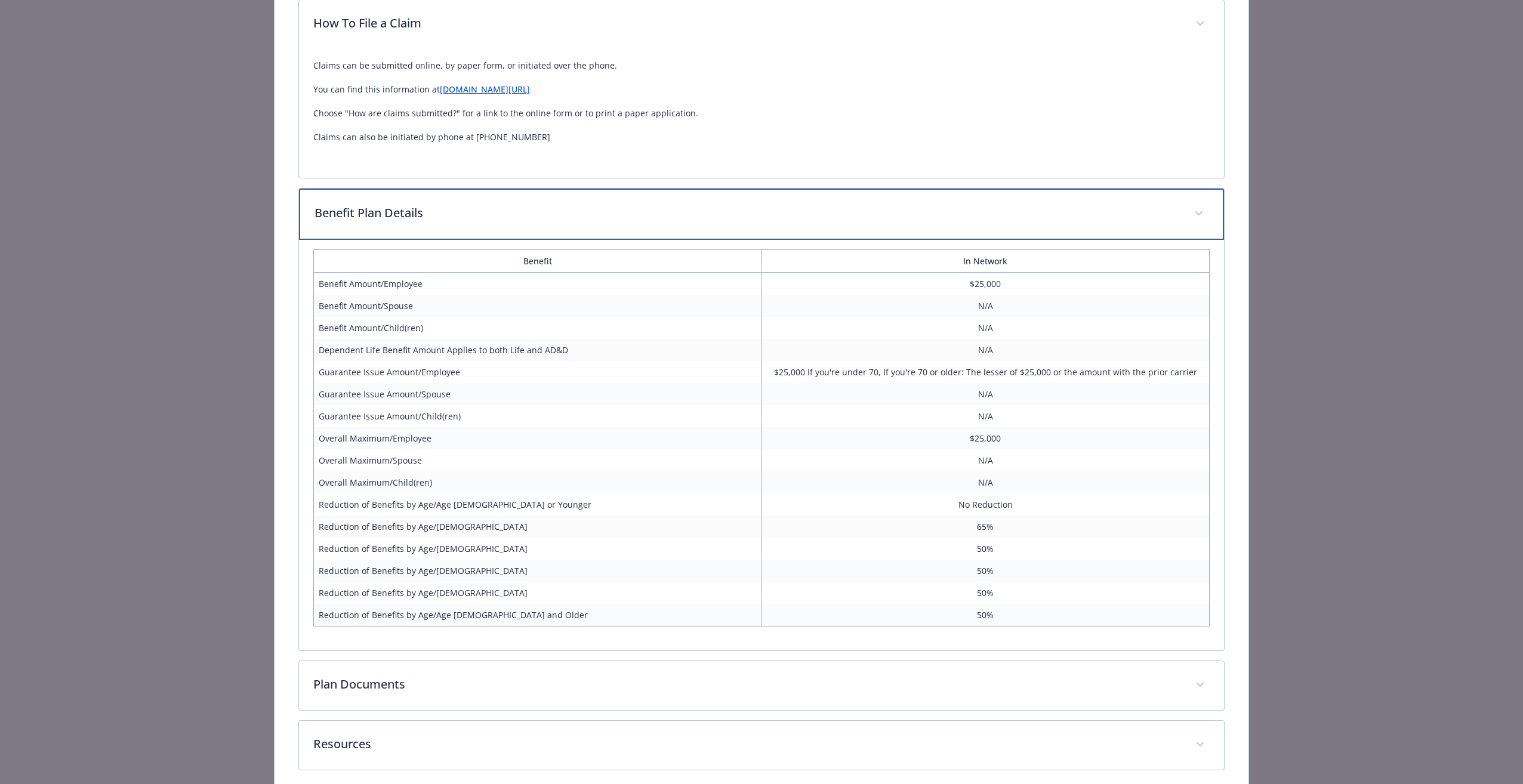
scroll to position [762, 0]
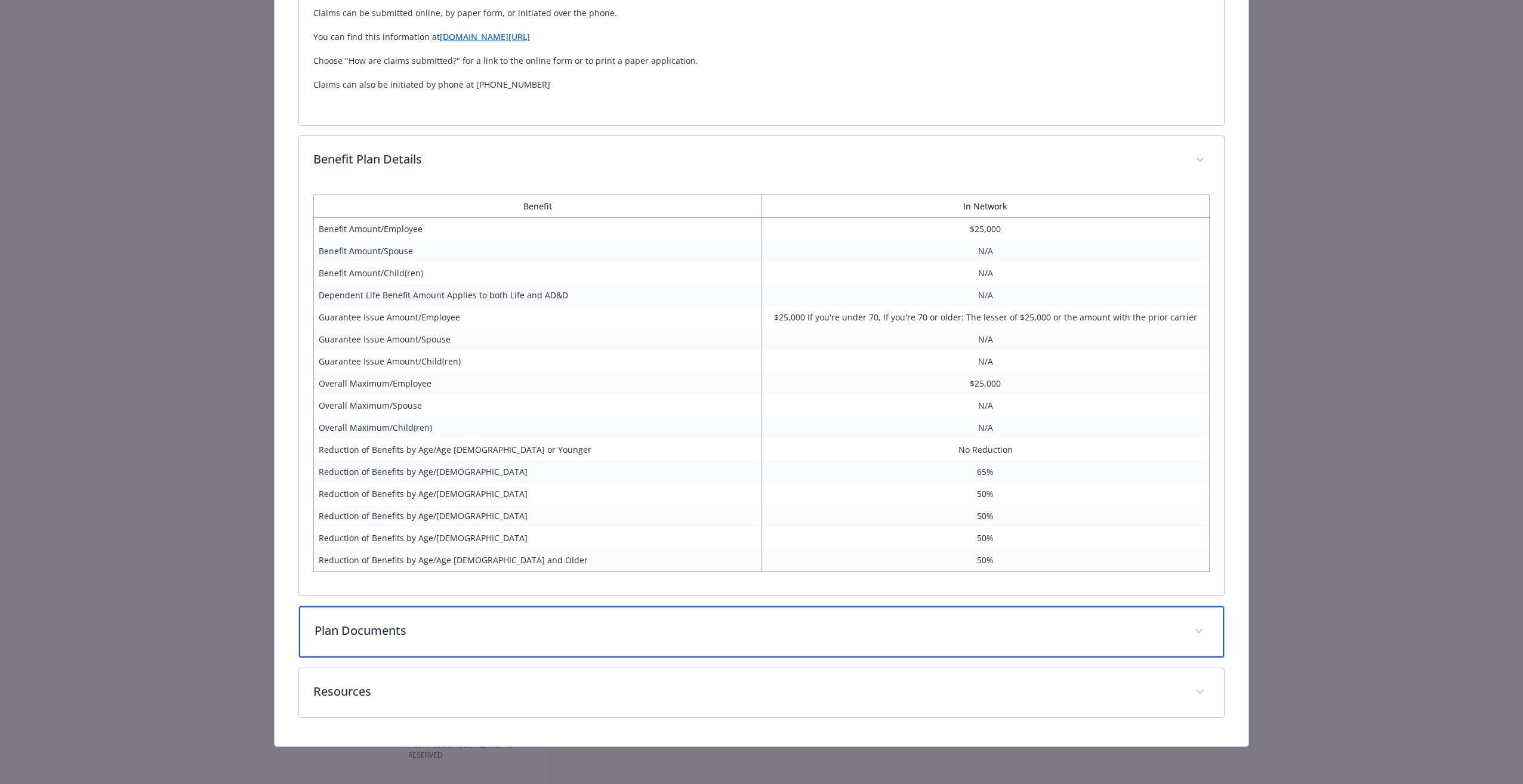
click at [464, 636] on p "Plan Documents" at bounding box center [747, 630] width 865 height 18
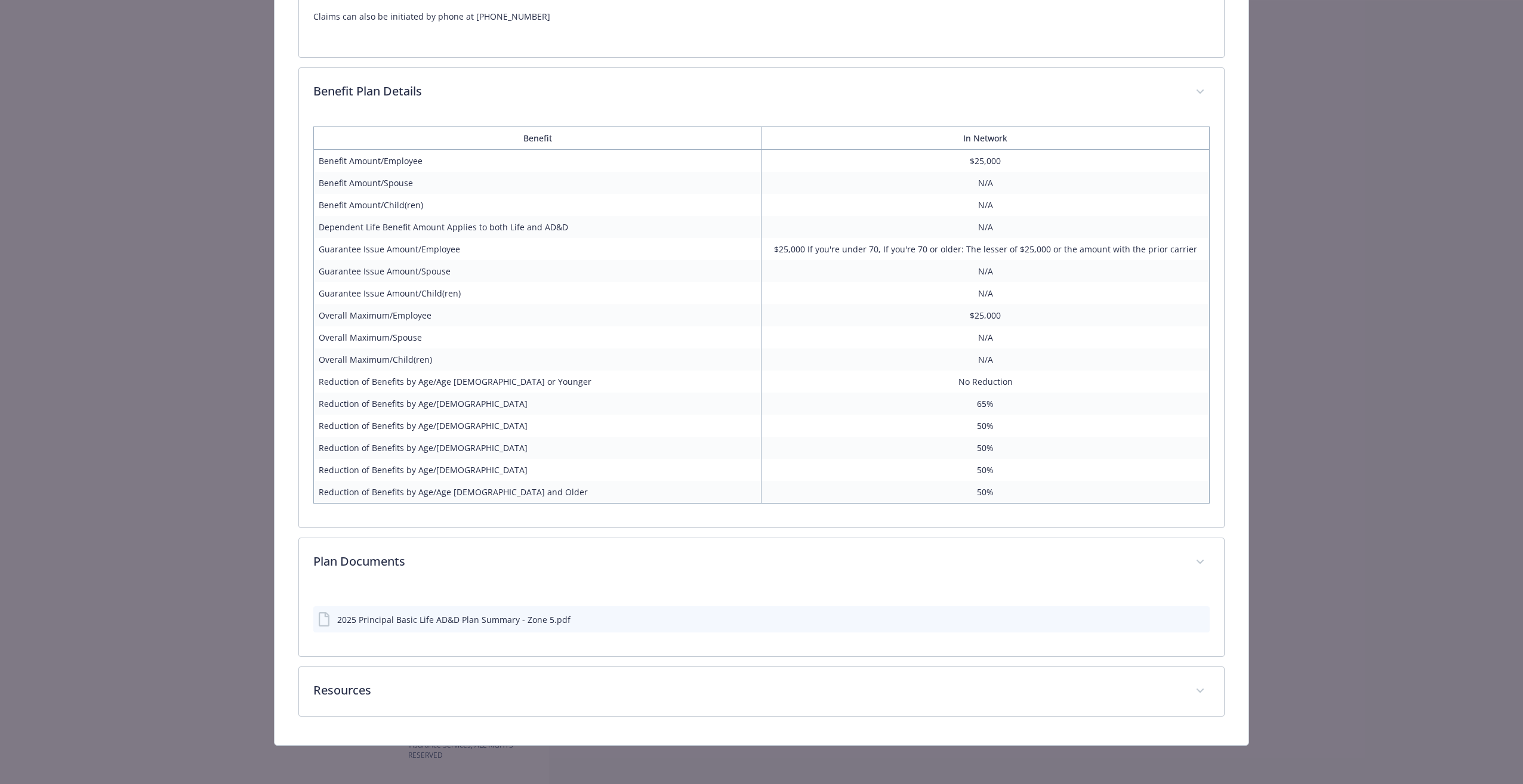
scroll to position [829, 0]
click at [395, 622] on div "2025 Principal Basic Life AD&D Plan Summary - Zone 5.pdf" at bounding box center [454, 620] width 233 height 13
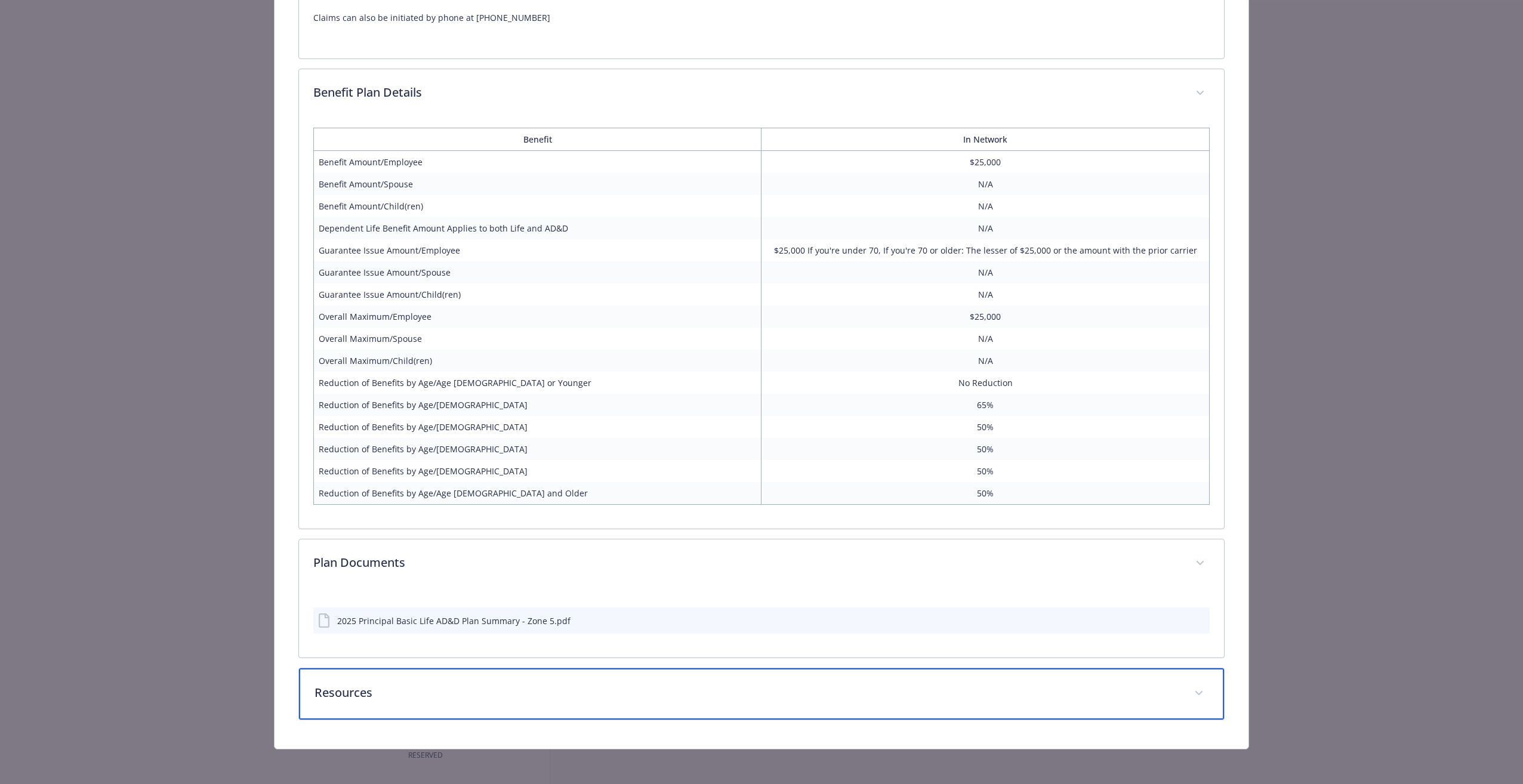
click at [426, 694] on p "Resources" at bounding box center [747, 692] width 865 height 18
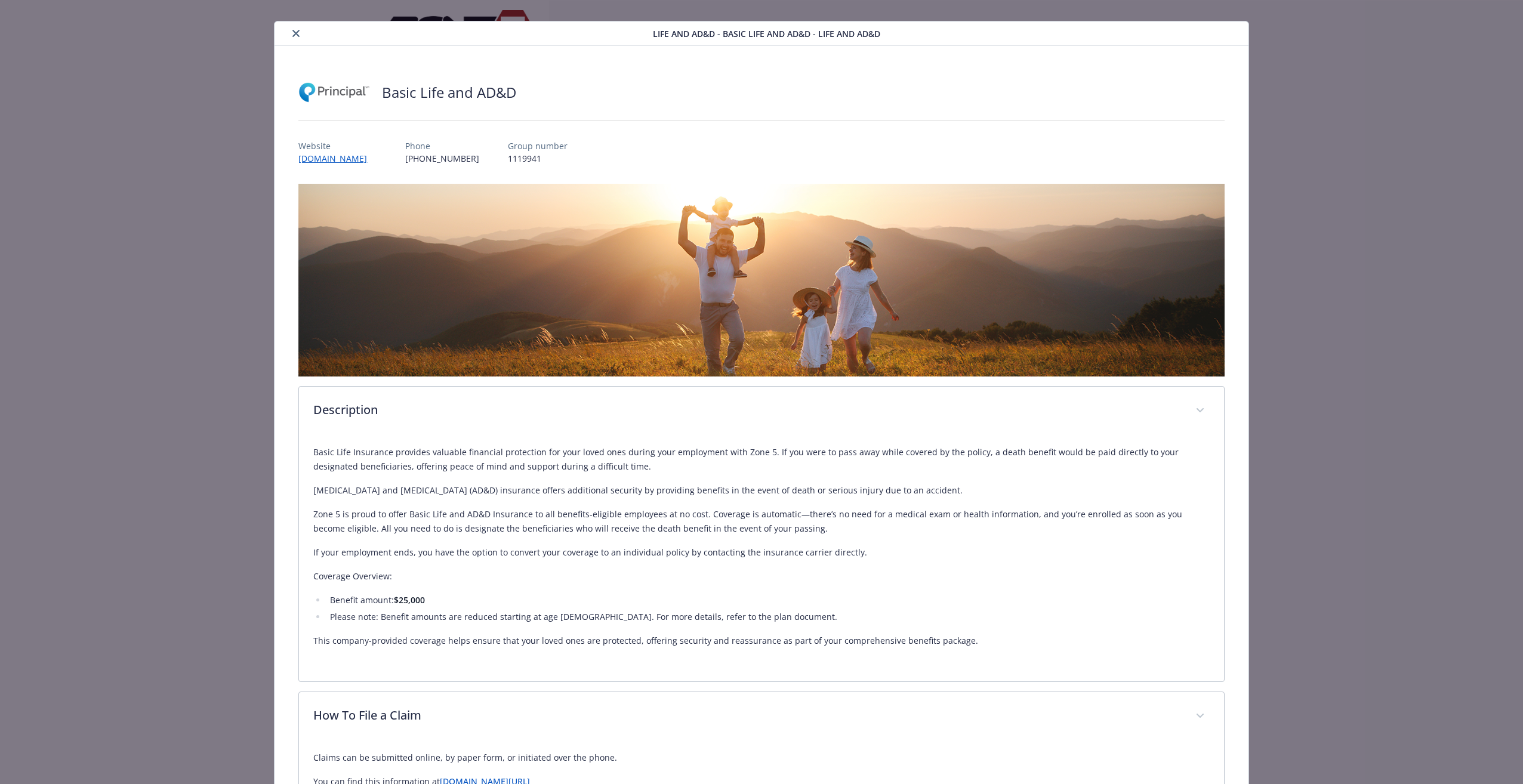
scroll to position [0, 0]
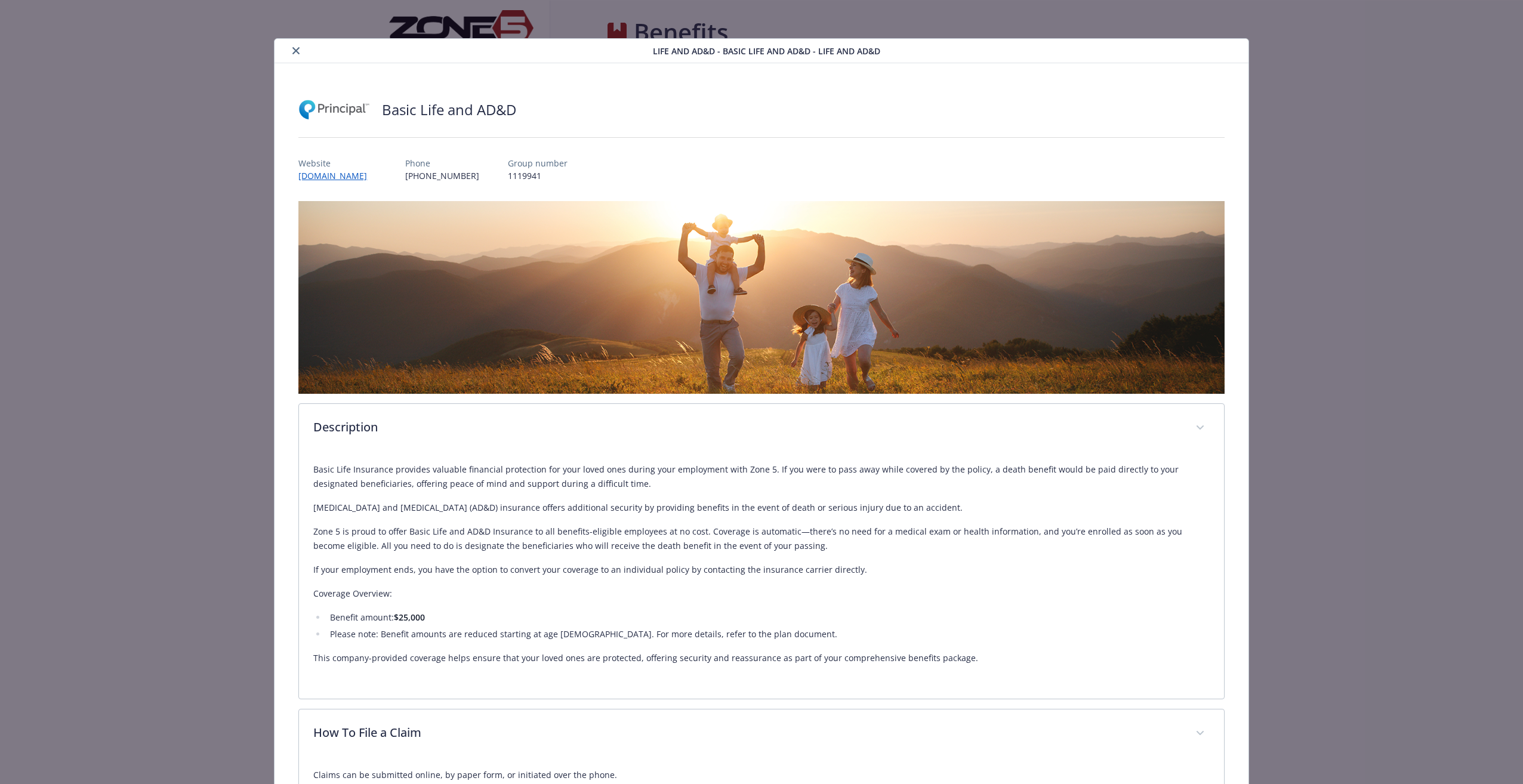
click at [299, 53] on button "close" at bounding box center [296, 51] width 15 height 15
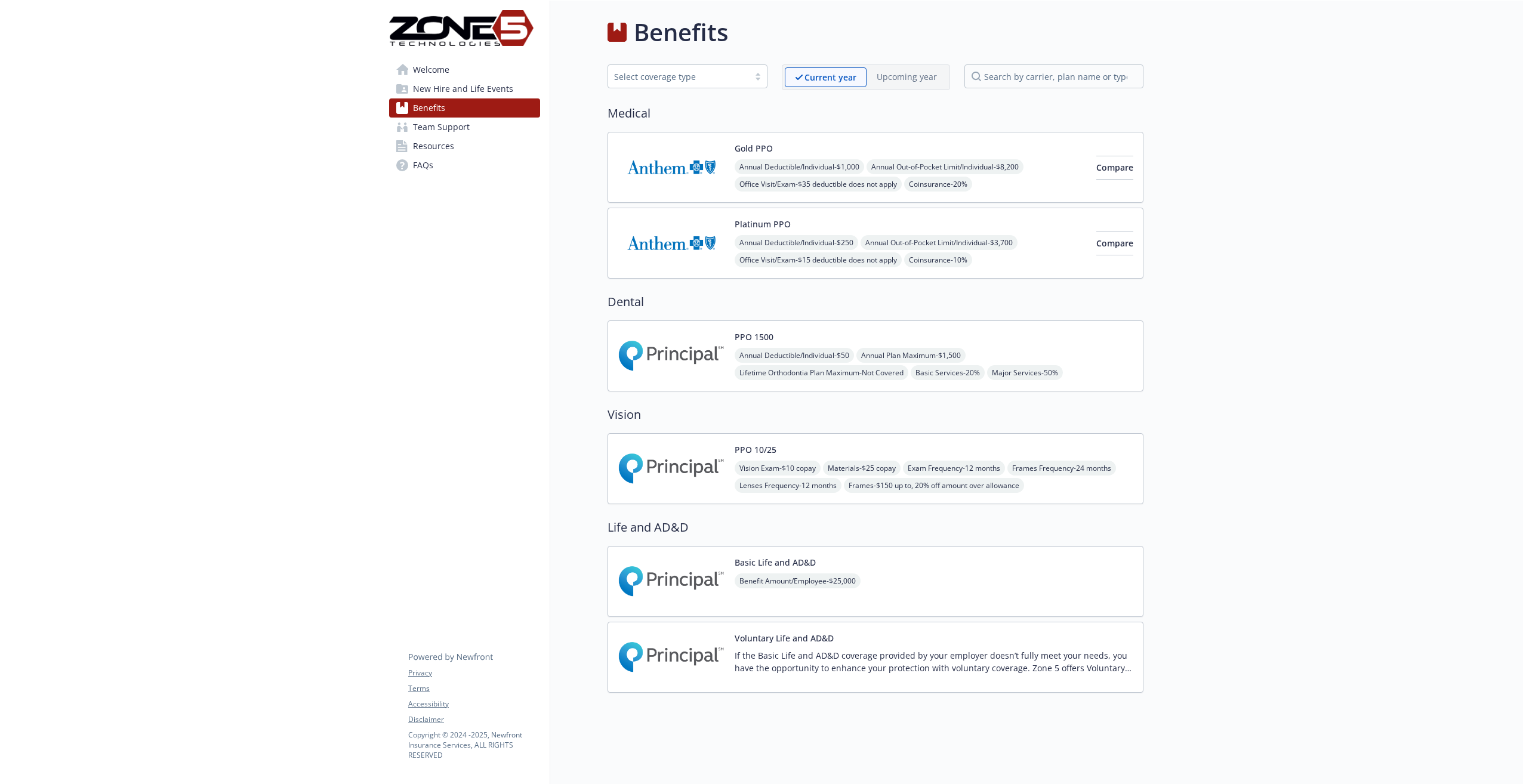
click at [442, 65] on span "Welcome" at bounding box center [431, 69] width 36 height 19
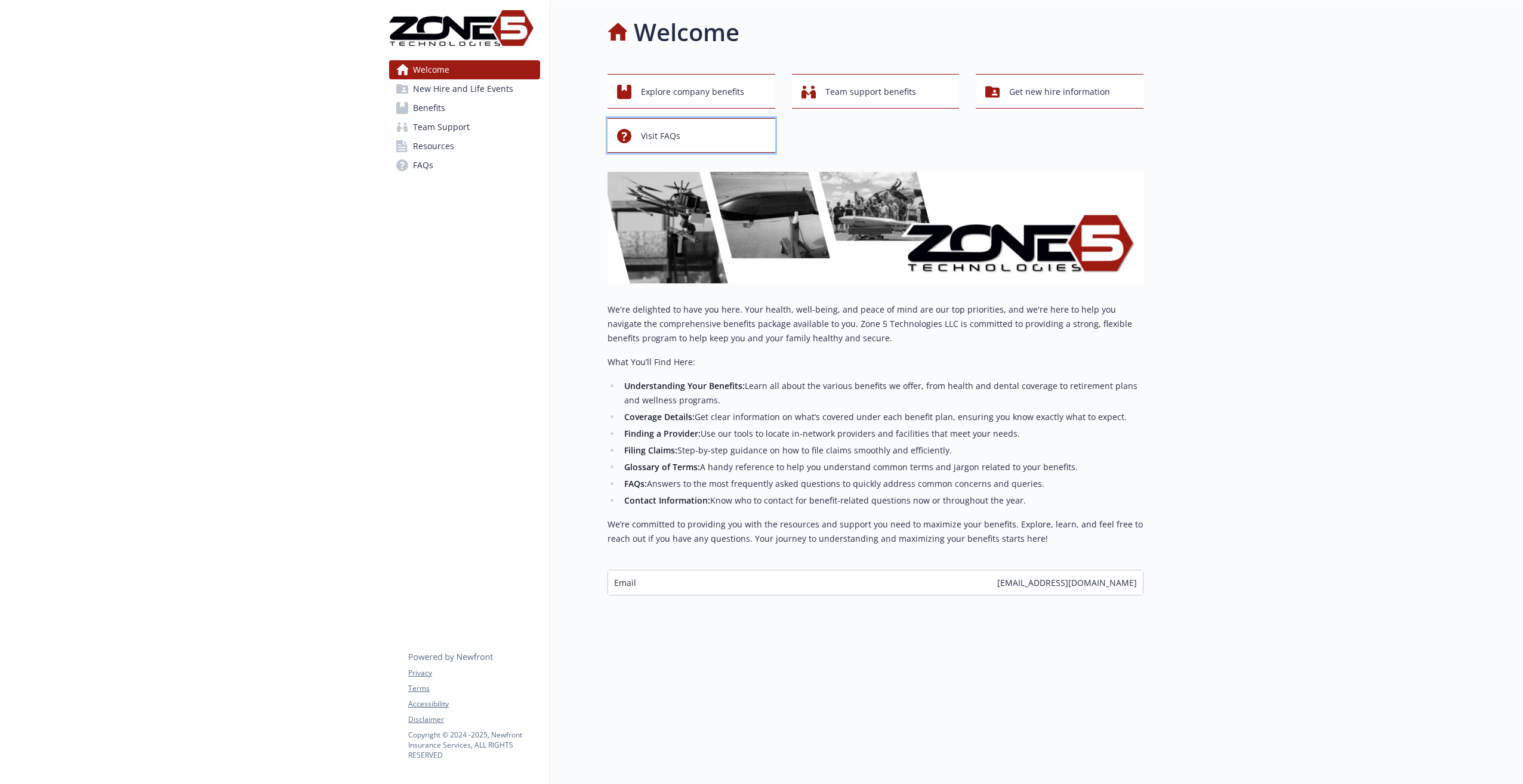
click at [655, 129] on span "Visit FAQs" at bounding box center [661, 136] width 40 height 22
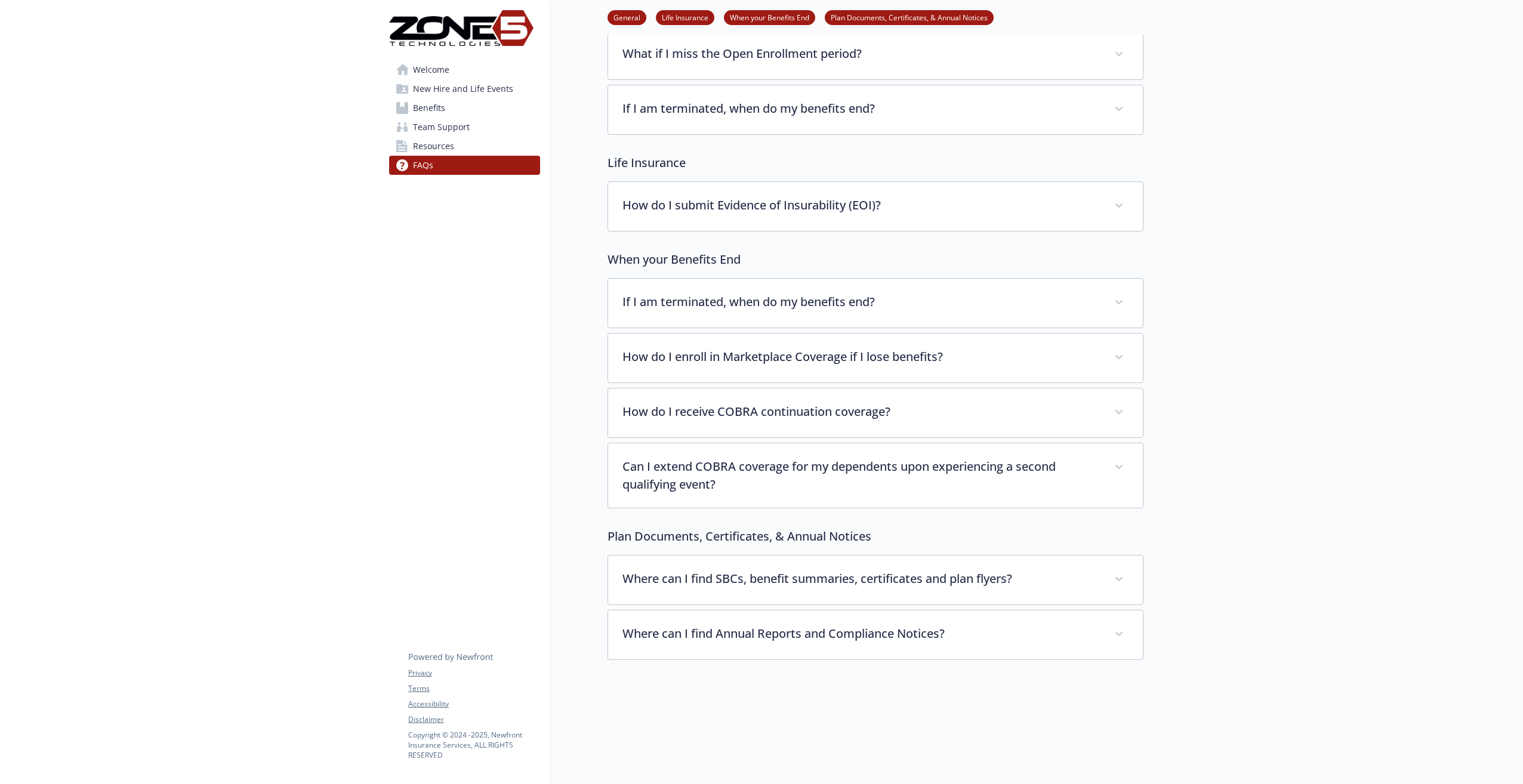
scroll to position [212, 0]
